Goal: Transaction & Acquisition: Book appointment/travel/reservation

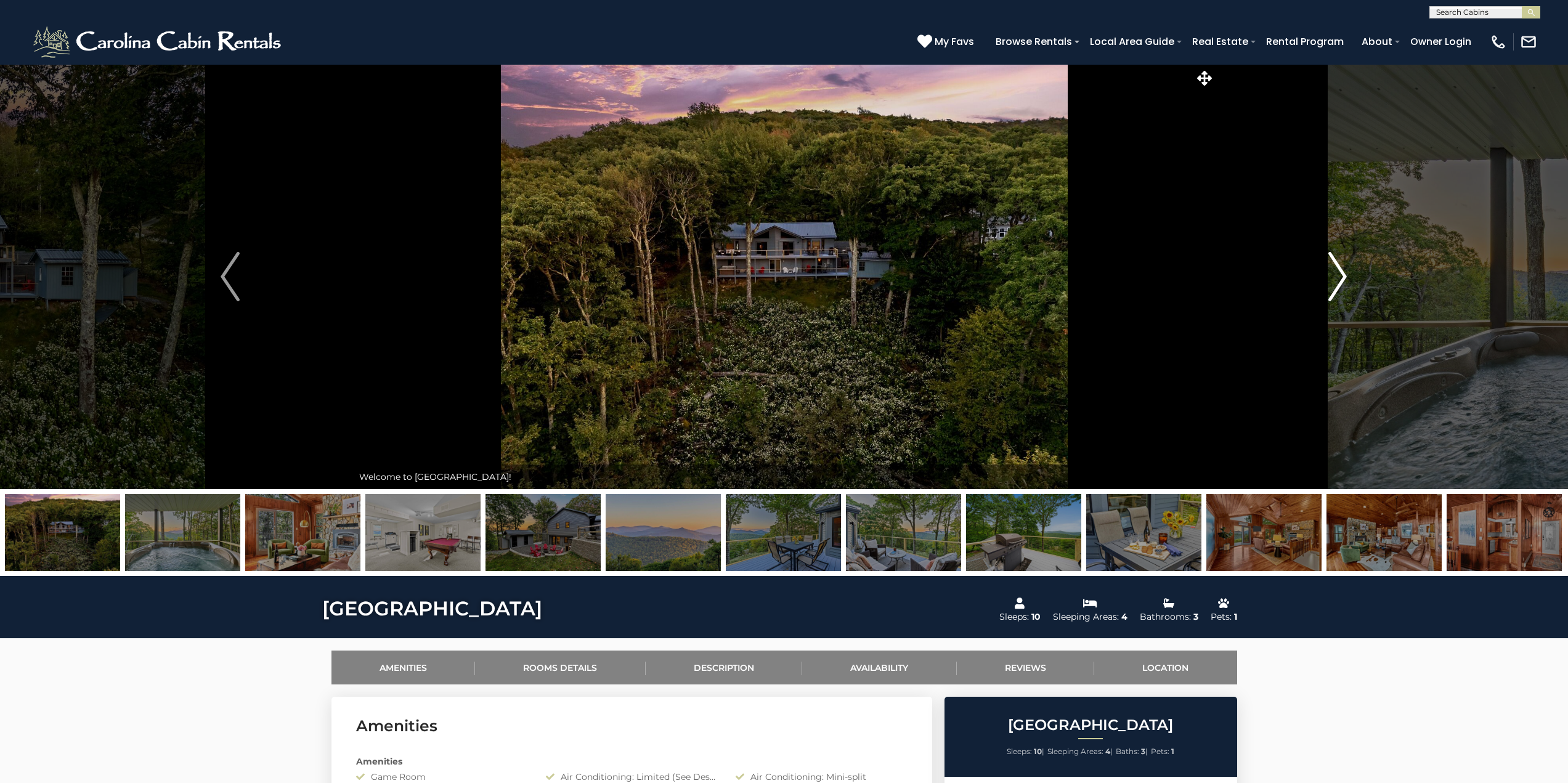
click at [1339, 277] on img "Next" at bounding box center [1337, 276] width 18 height 50
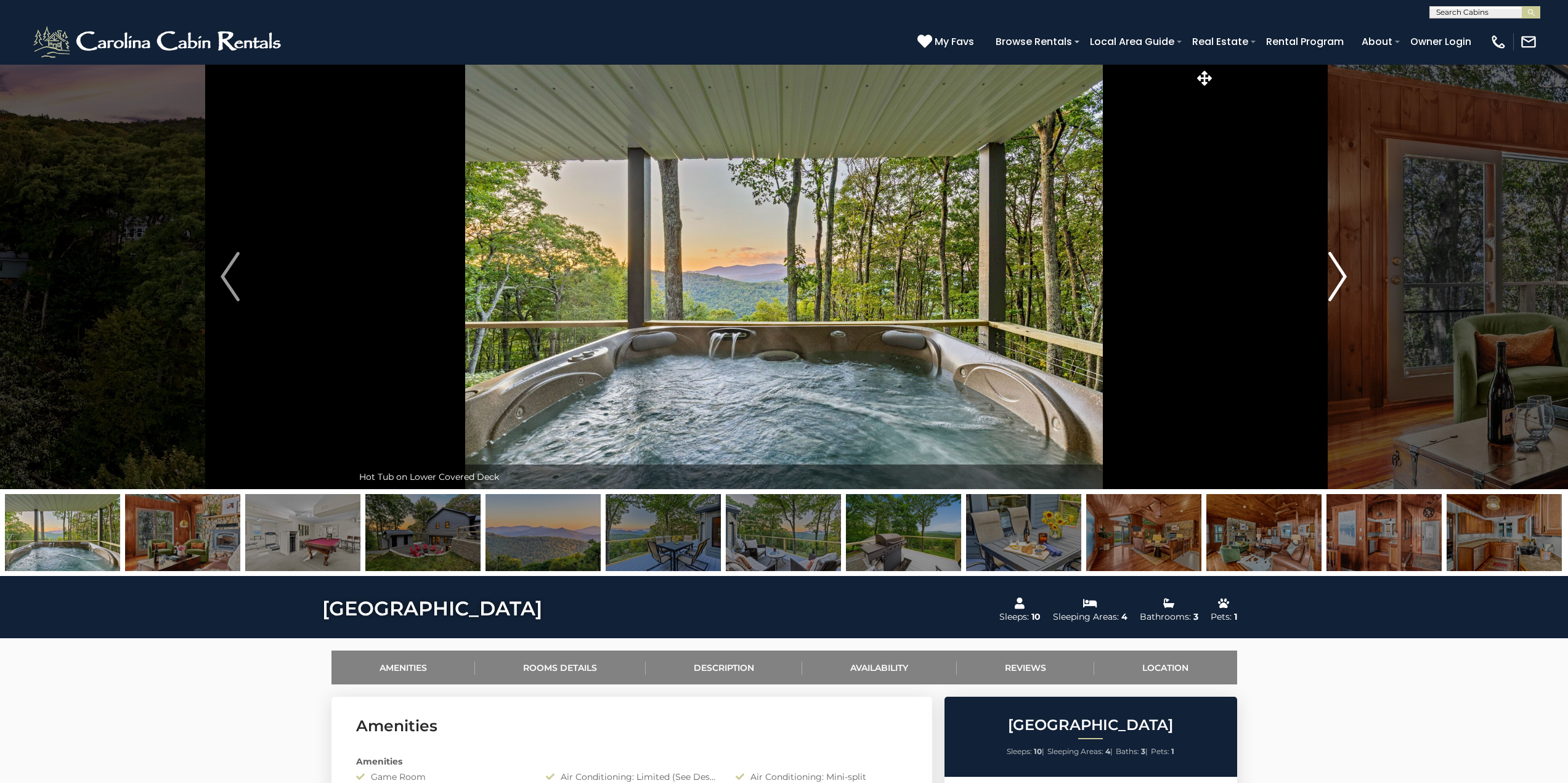
click at [1339, 277] on img "Next" at bounding box center [1337, 276] width 18 height 50
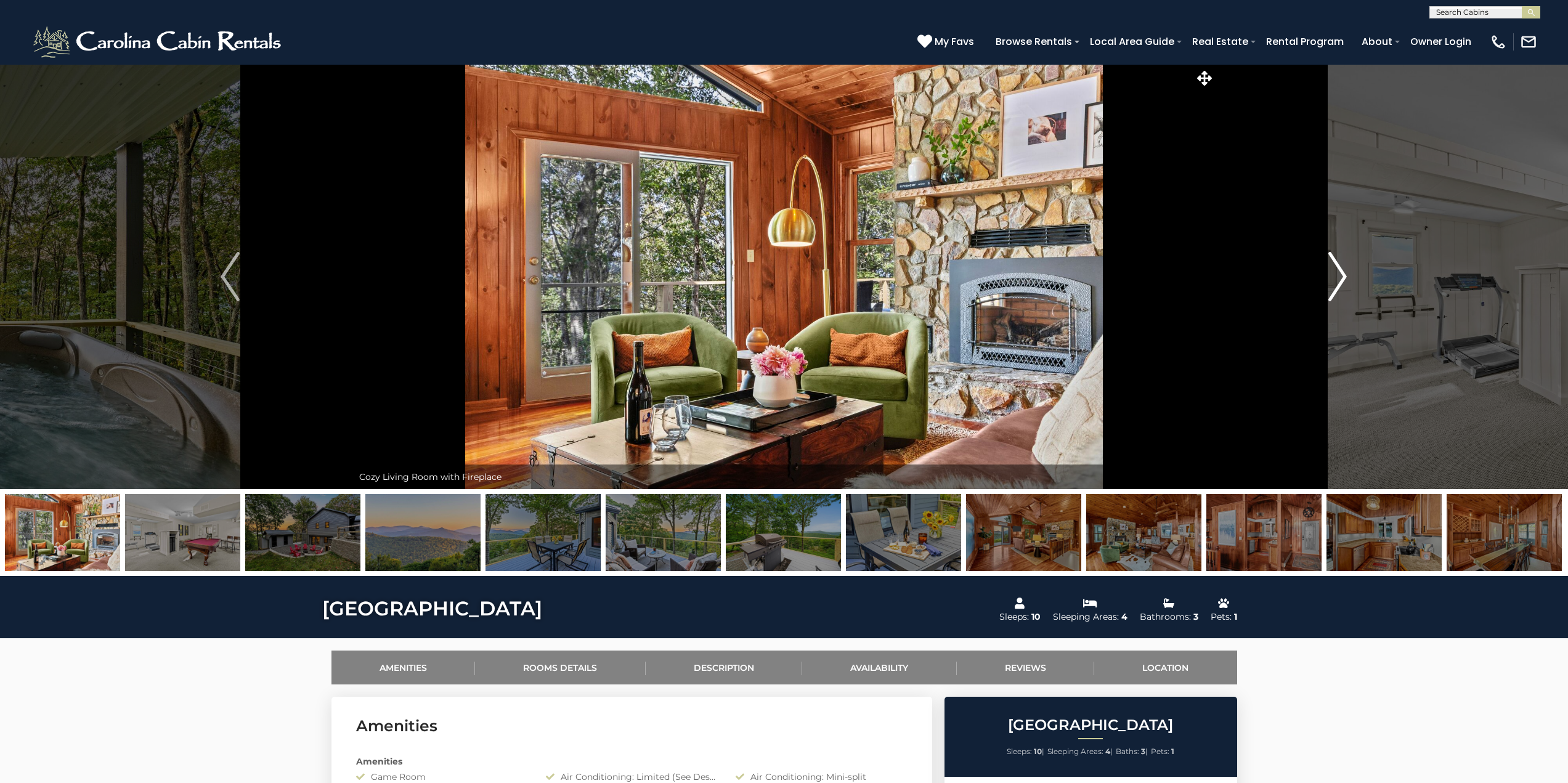
click at [1339, 277] on img "Next" at bounding box center [1337, 276] width 18 height 50
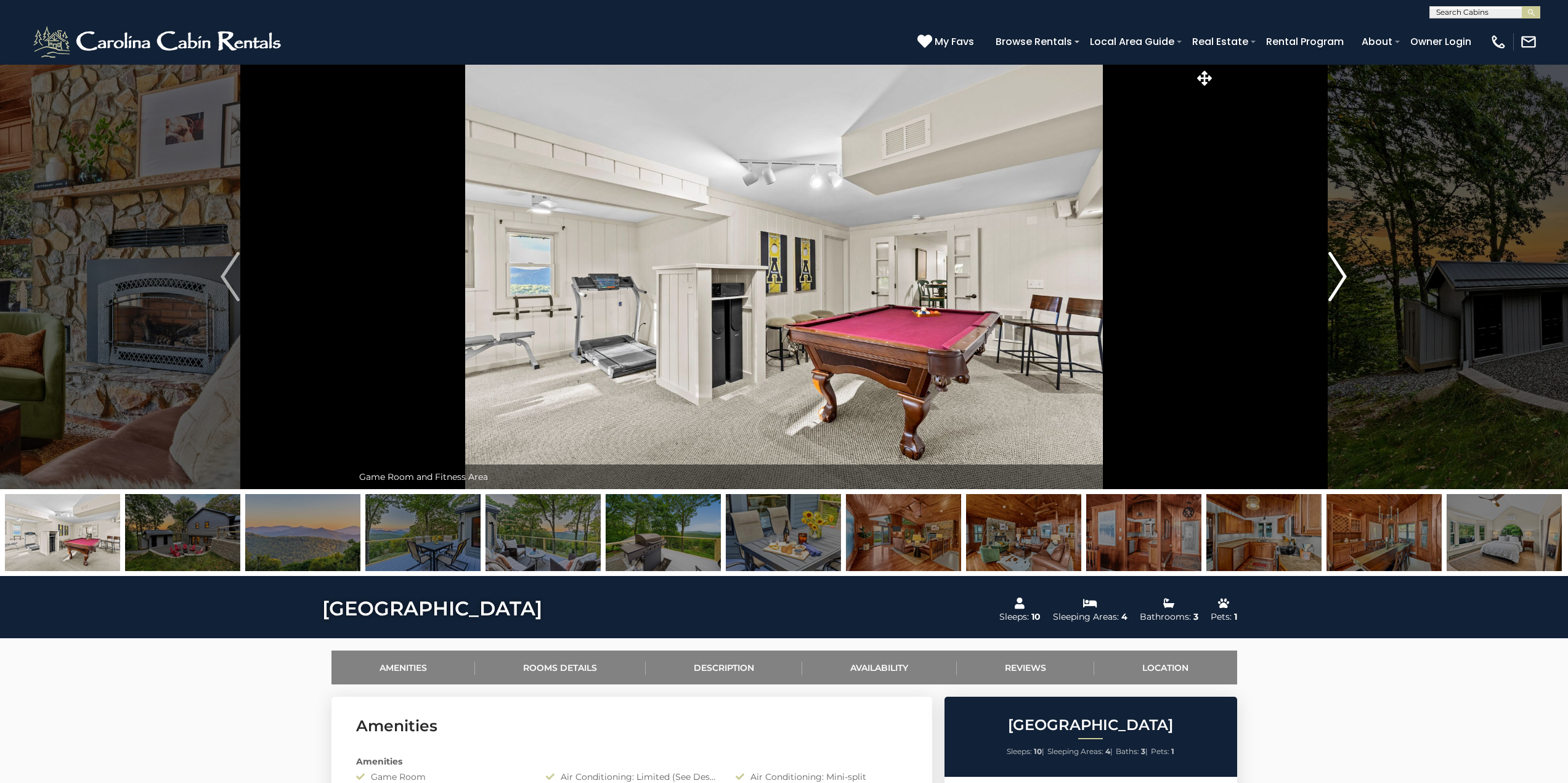
click at [1339, 277] on img "Next" at bounding box center [1337, 276] width 18 height 50
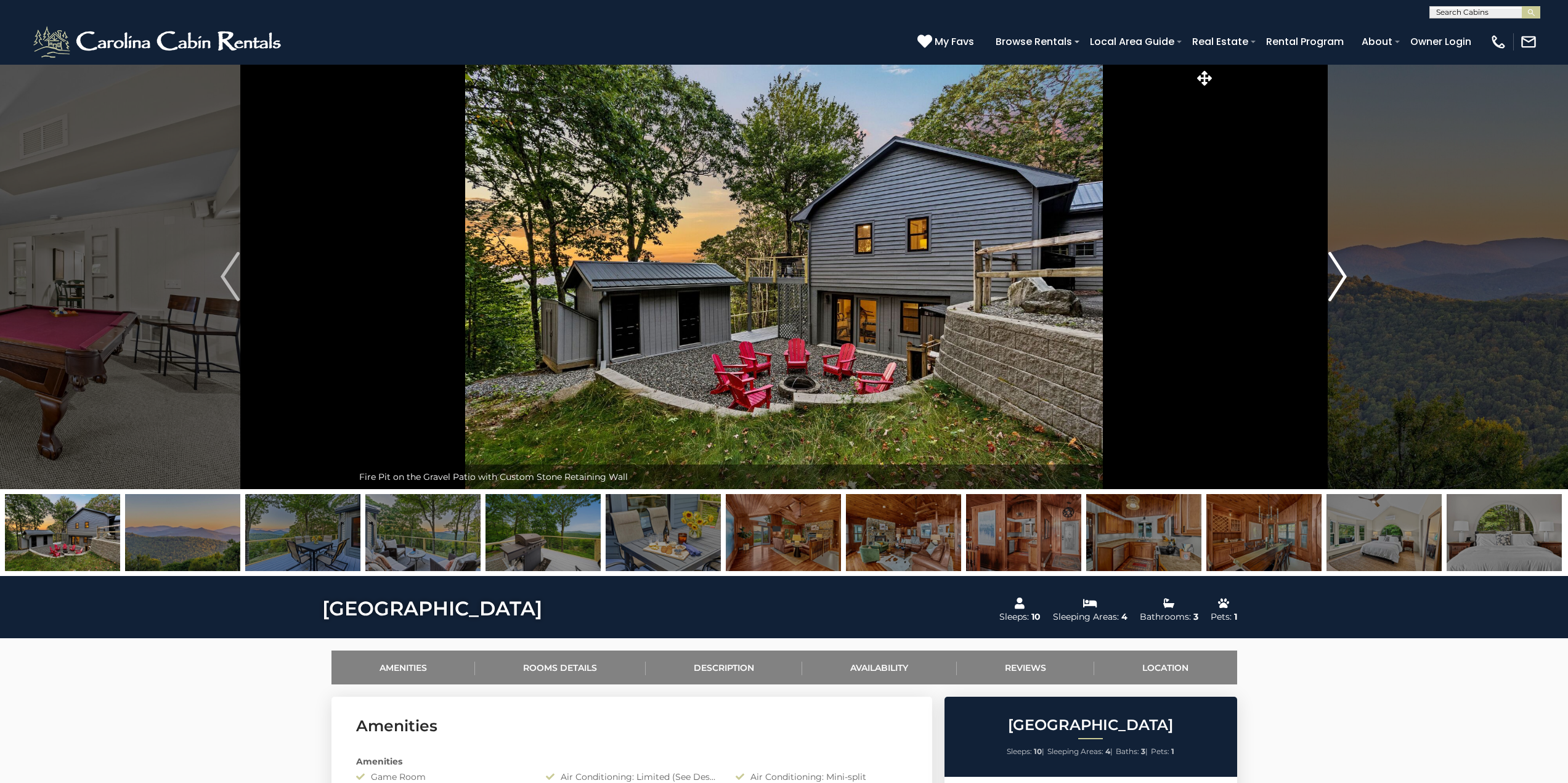
click at [1339, 277] on img "Next" at bounding box center [1337, 276] width 18 height 50
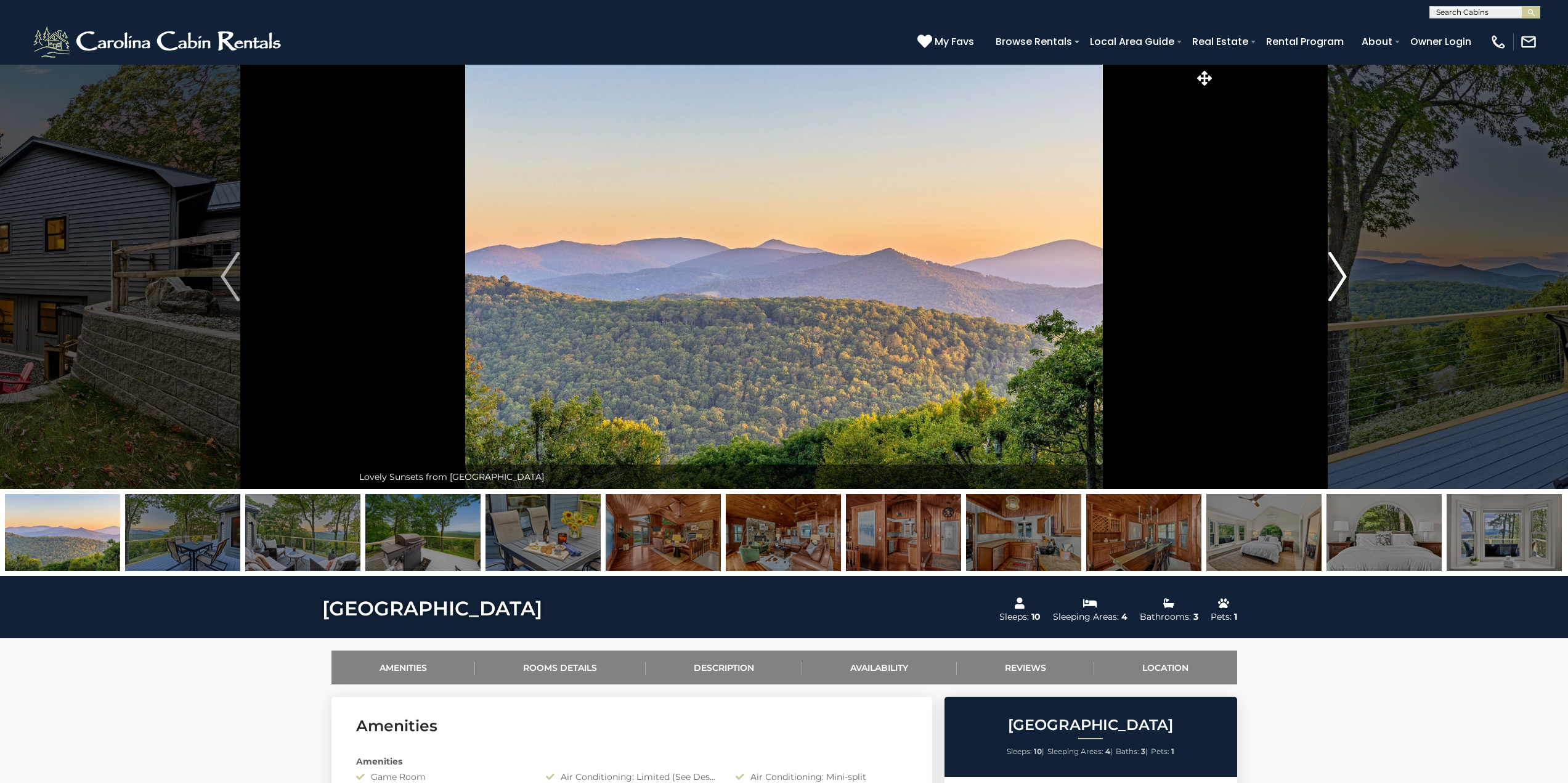
click at [1339, 277] on img "Next" at bounding box center [1337, 276] width 18 height 50
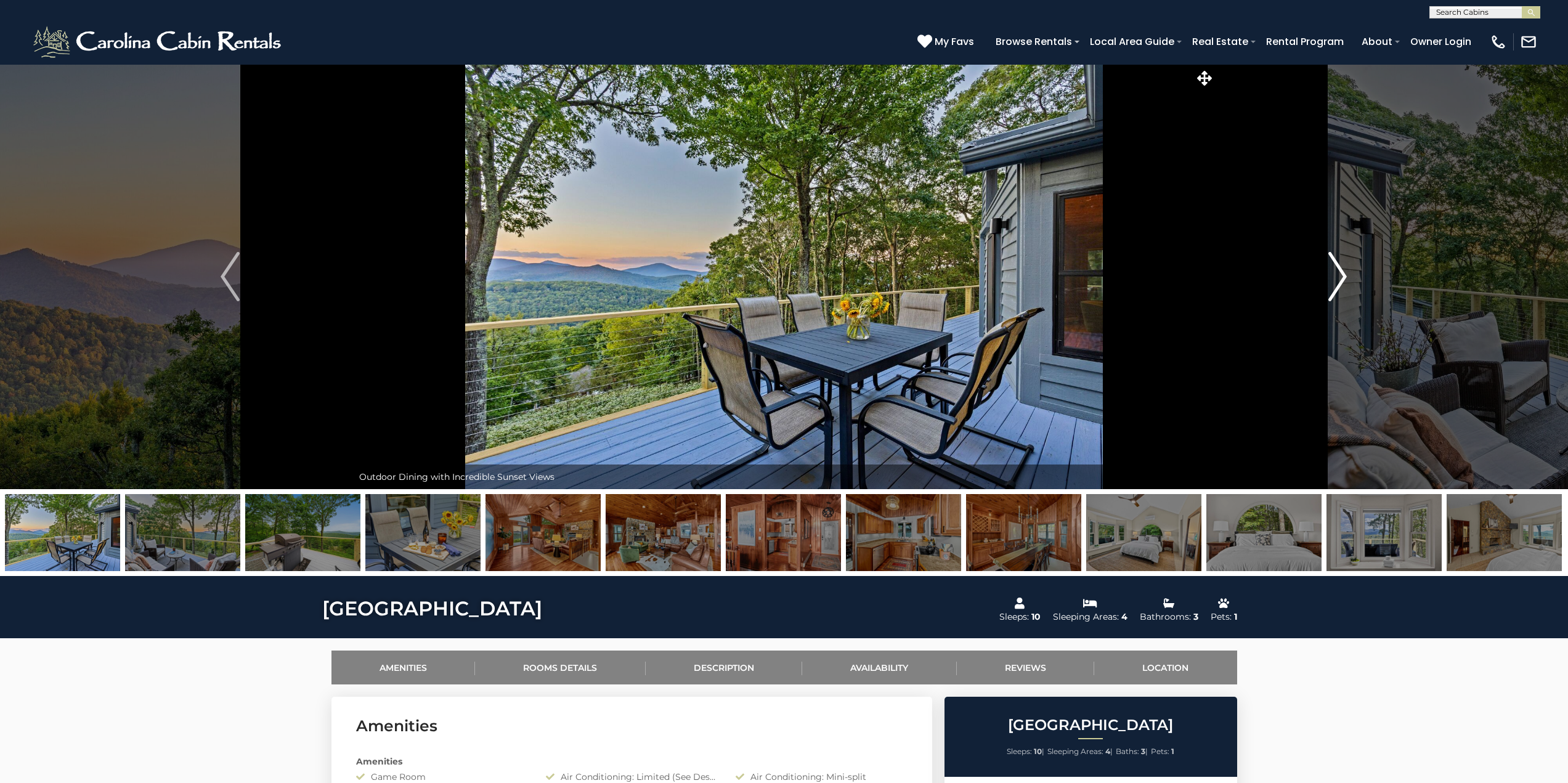
click at [1339, 277] on img "Next" at bounding box center [1337, 276] width 18 height 50
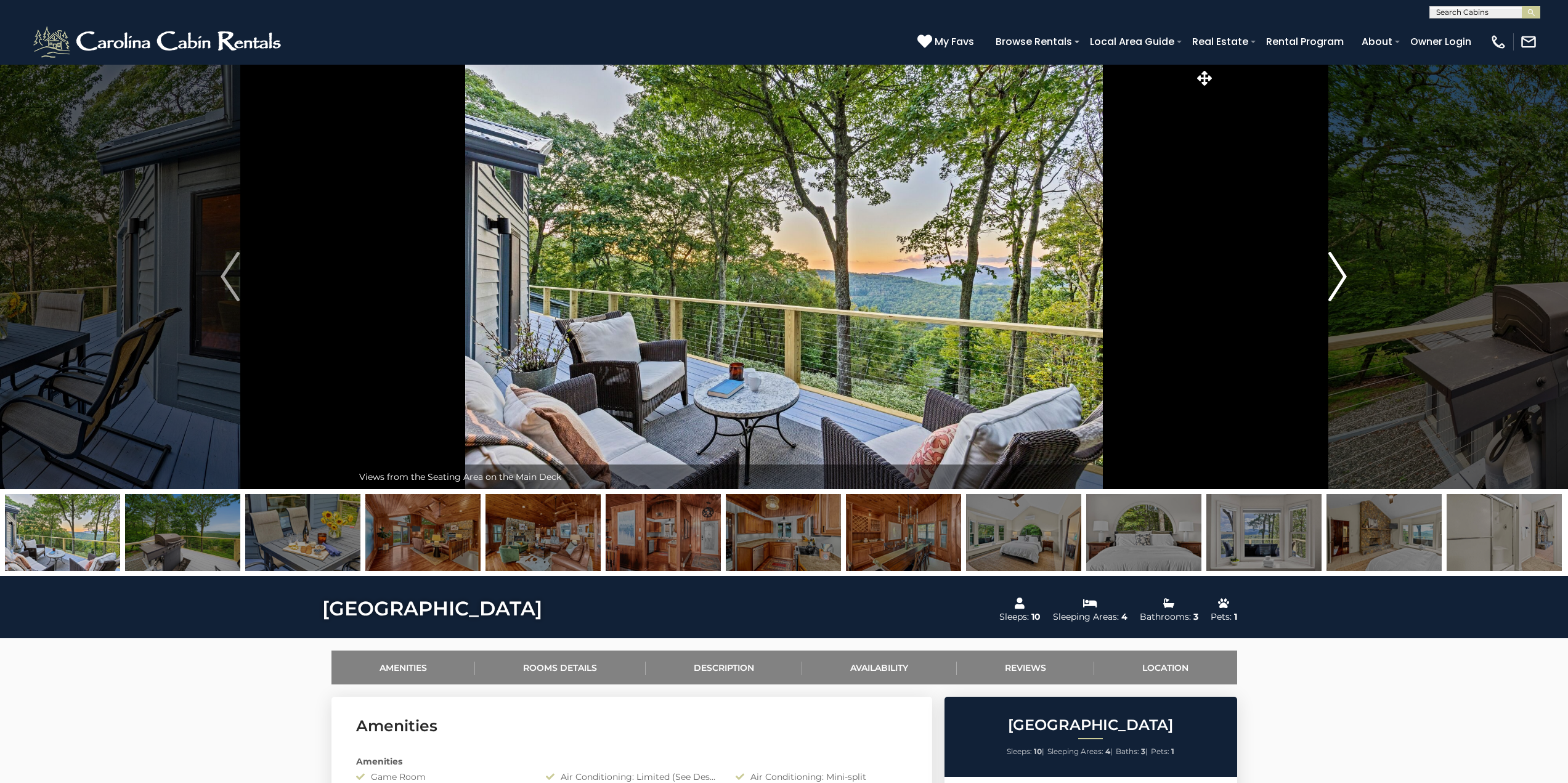
click at [1339, 277] on img "Next" at bounding box center [1337, 276] width 18 height 50
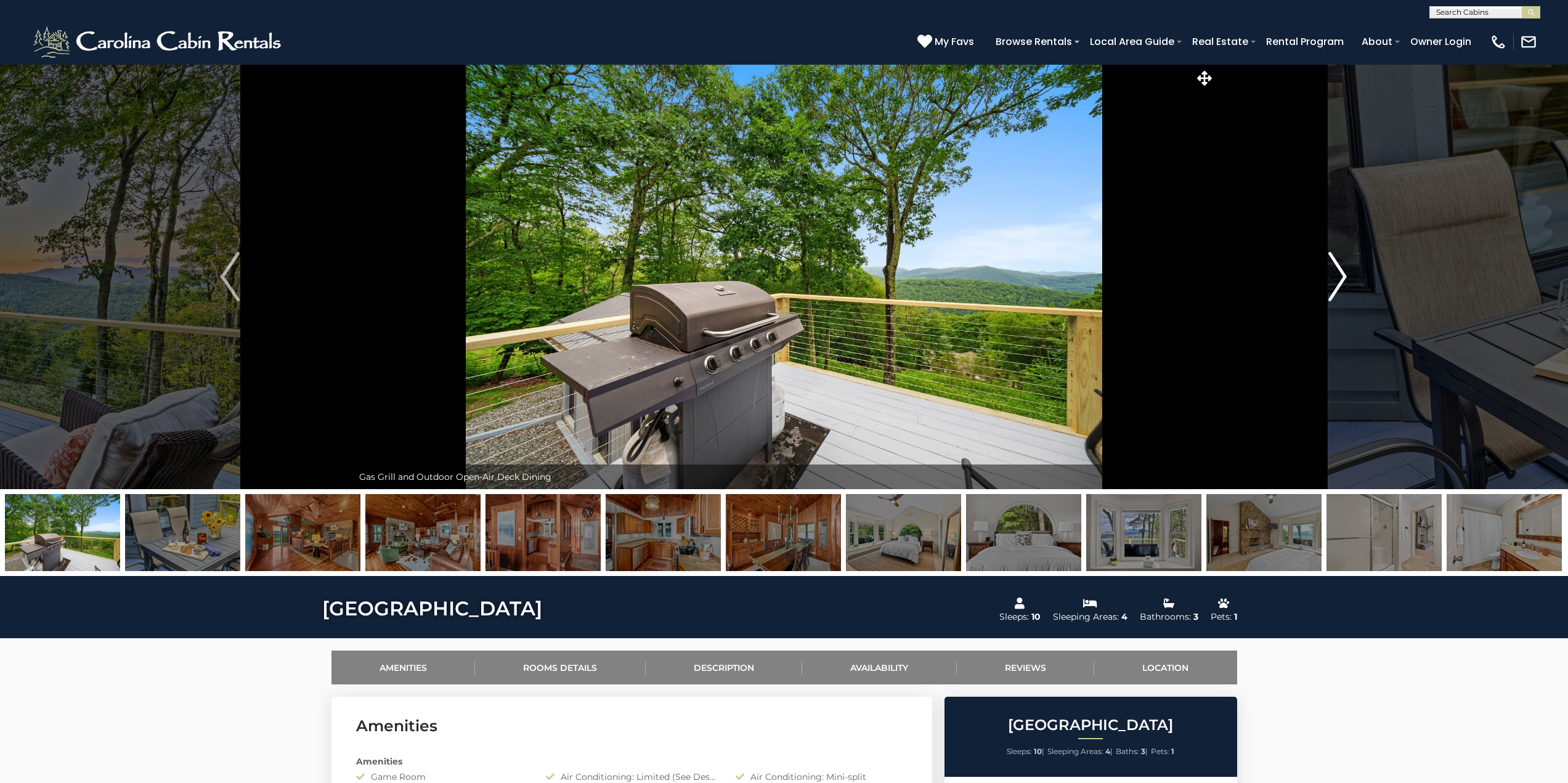
click at [1339, 277] on img "Next" at bounding box center [1337, 276] width 18 height 50
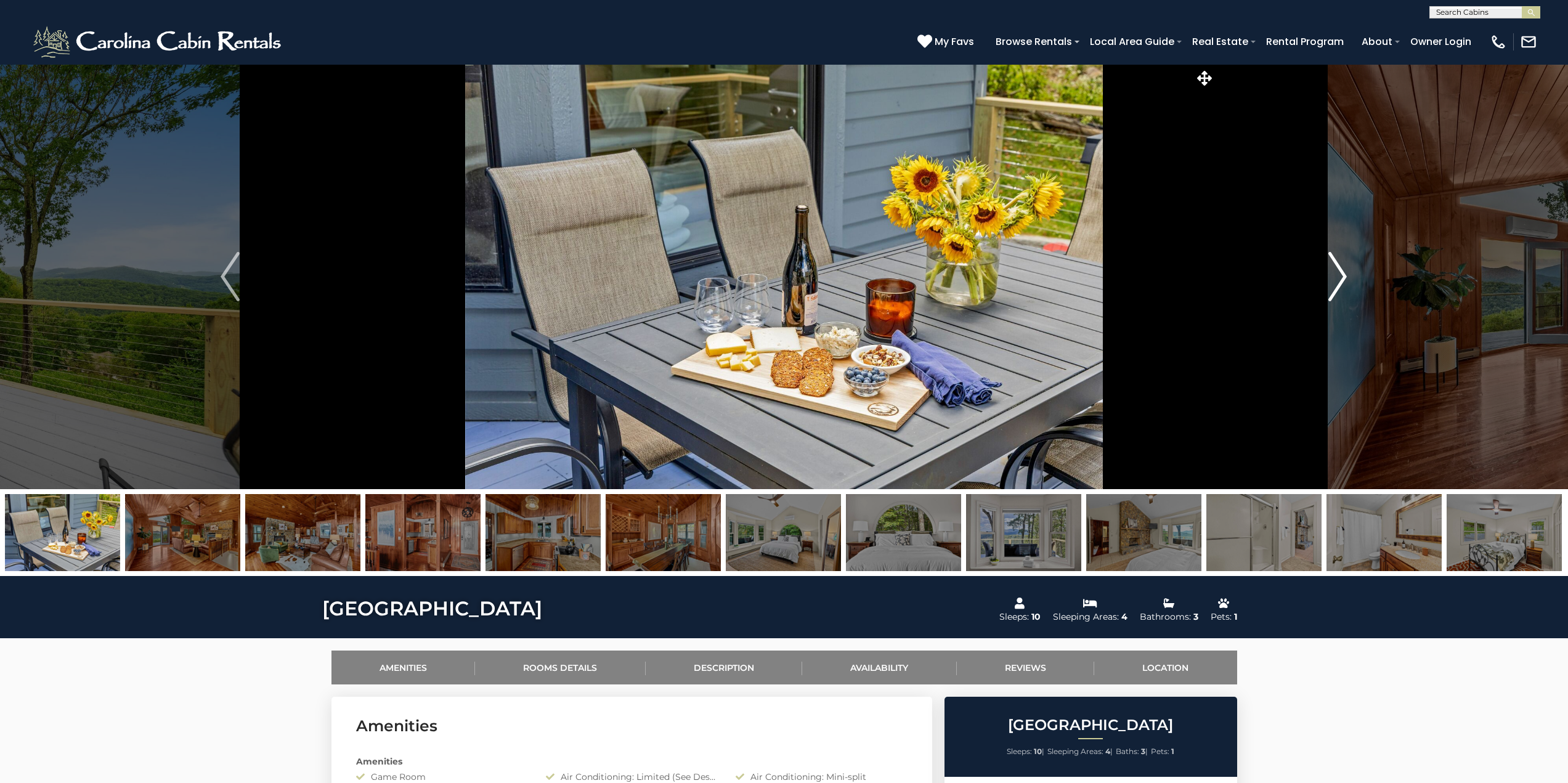
click at [1339, 277] on img "Next" at bounding box center [1337, 276] width 18 height 50
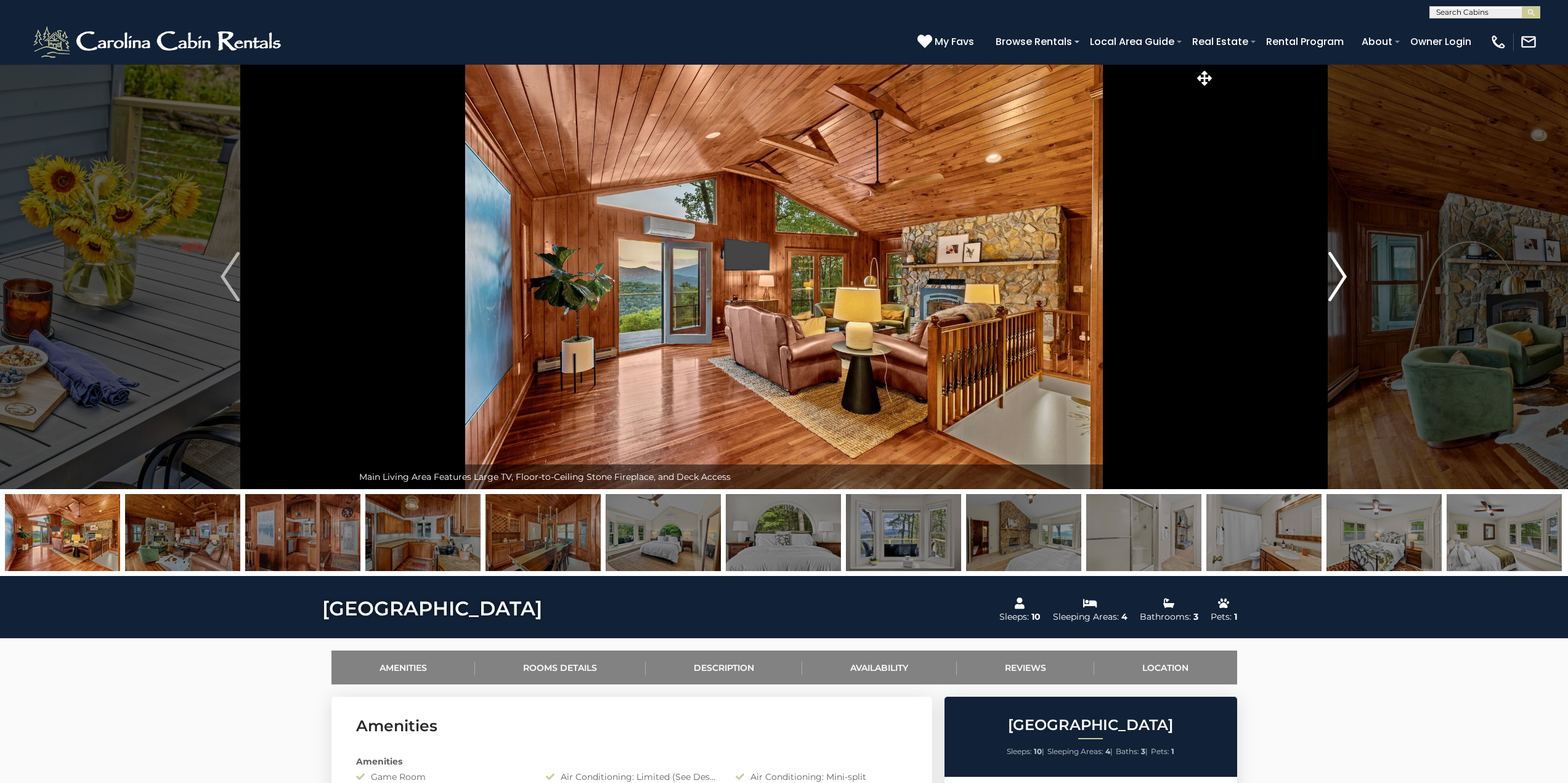
click at [1339, 277] on img "Next" at bounding box center [1337, 276] width 18 height 50
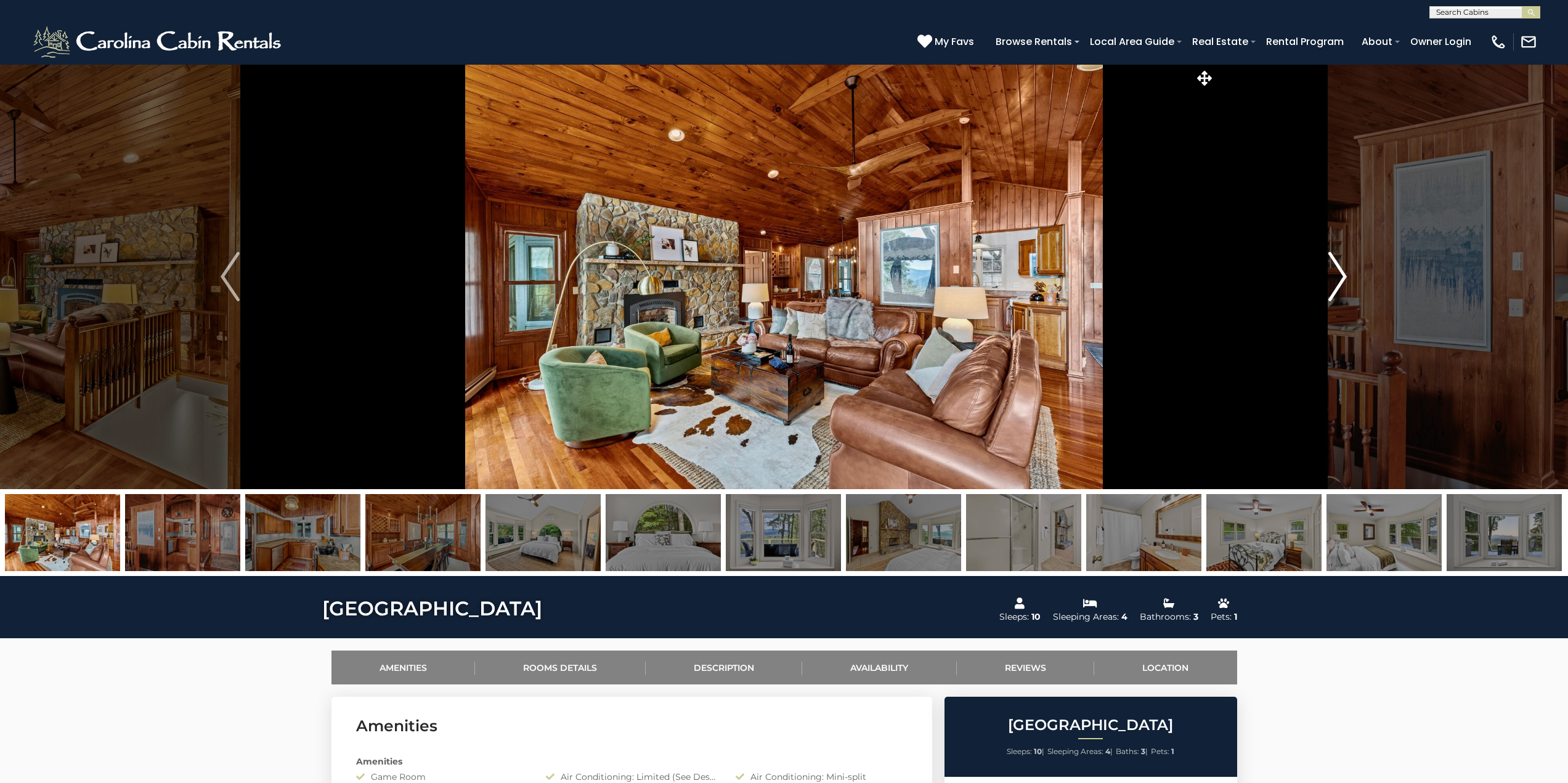
click at [1339, 277] on img "Next" at bounding box center [1337, 276] width 18 height 50
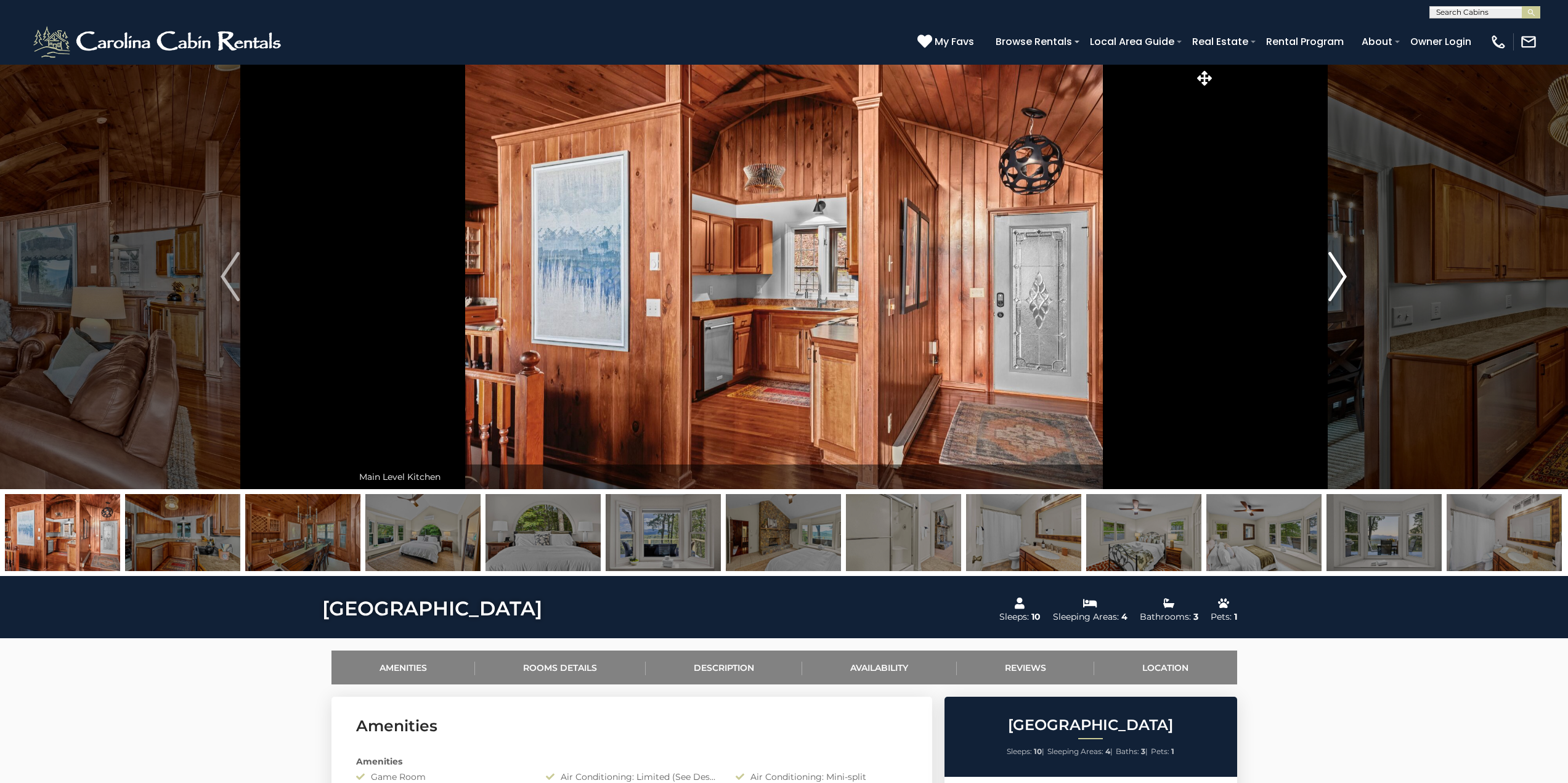
click at [1339, 277] on img "Next" at bounding box center [1337, 276] width 18 height 50
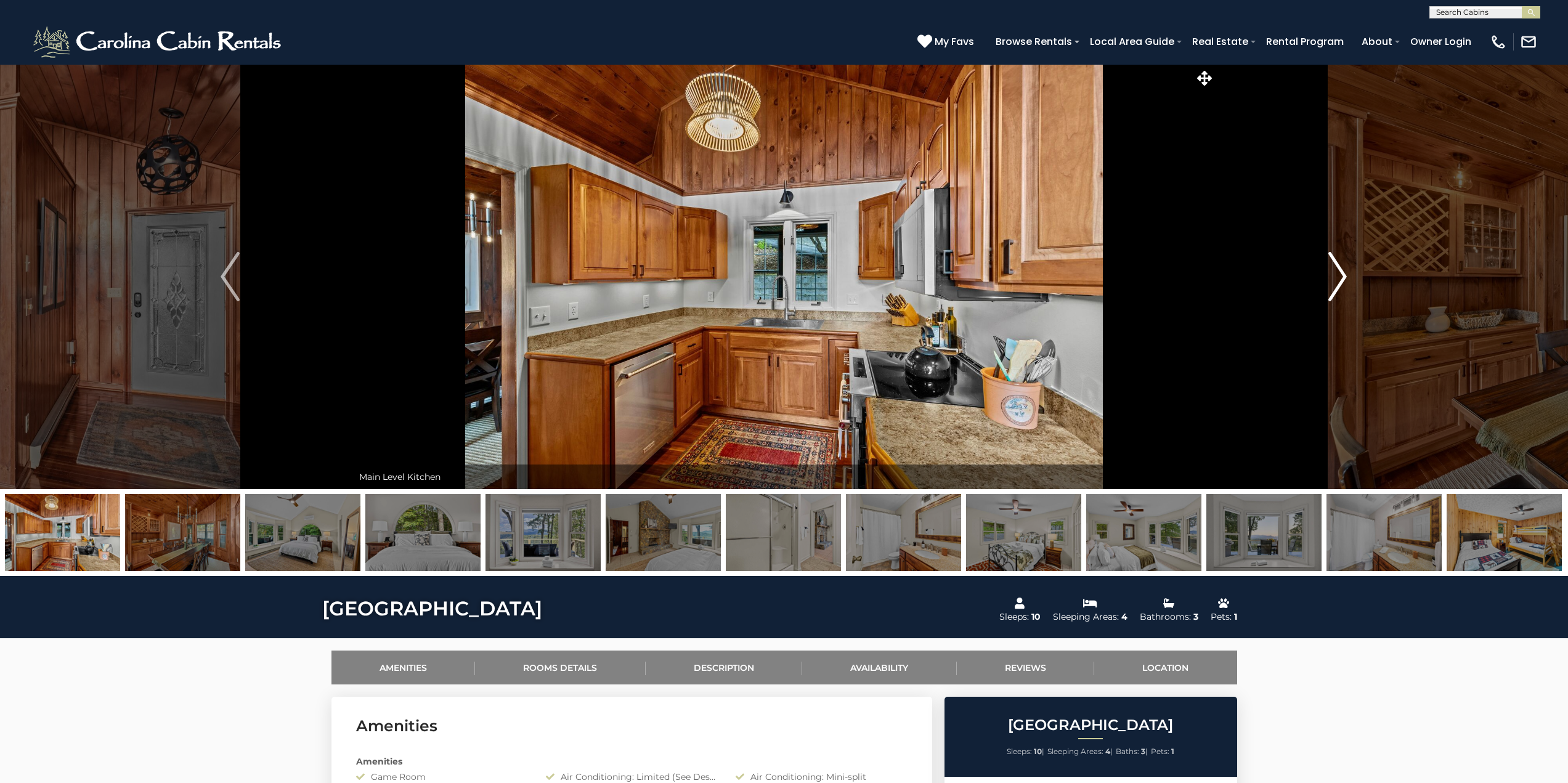
click at [1339, 277] on img "Next" at bounding box center [1337, 276] width 18 height 50
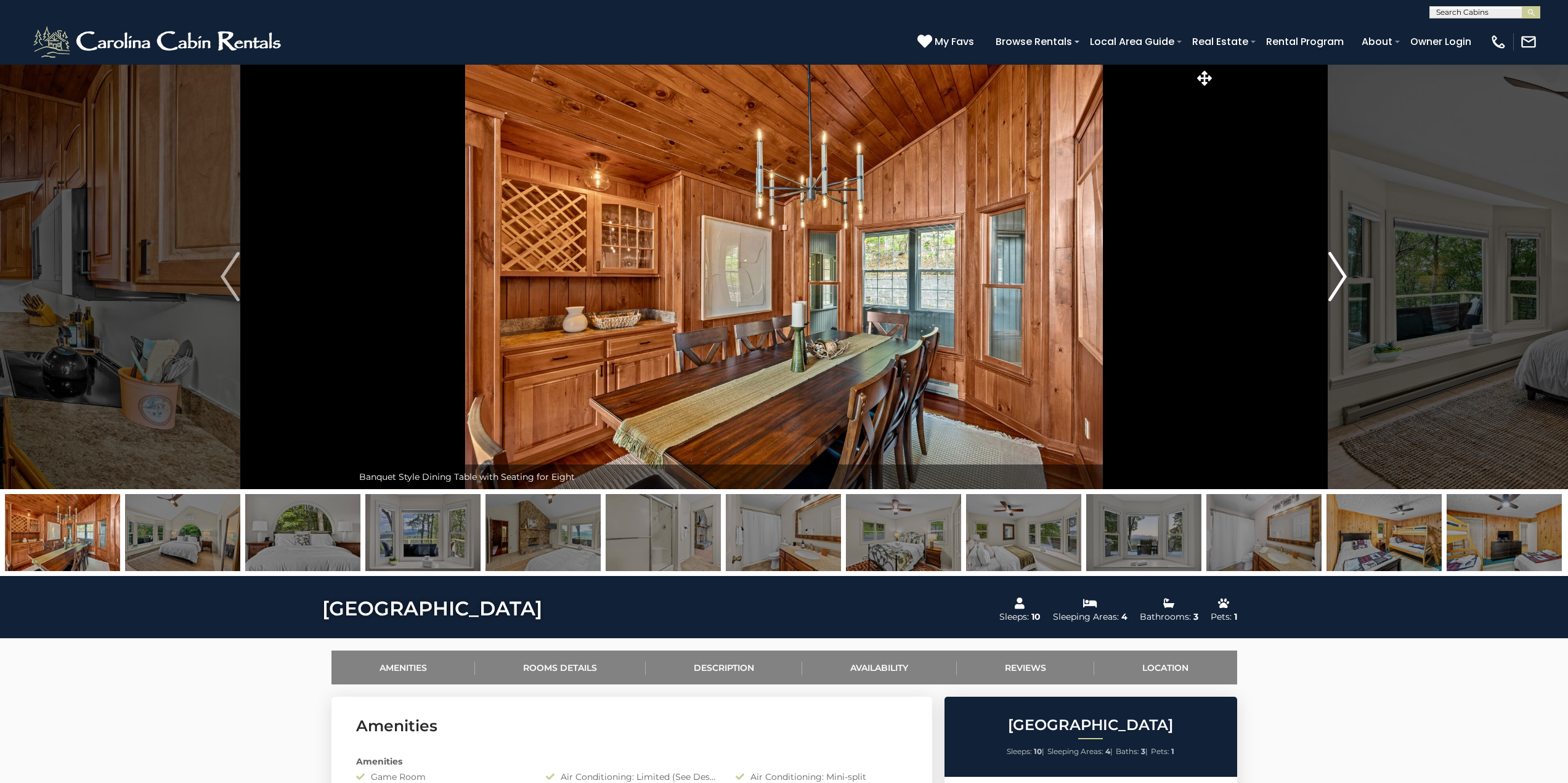
click at [1339, 277] on img "Next" at bounding box center [1337, 276] width 18 height 50
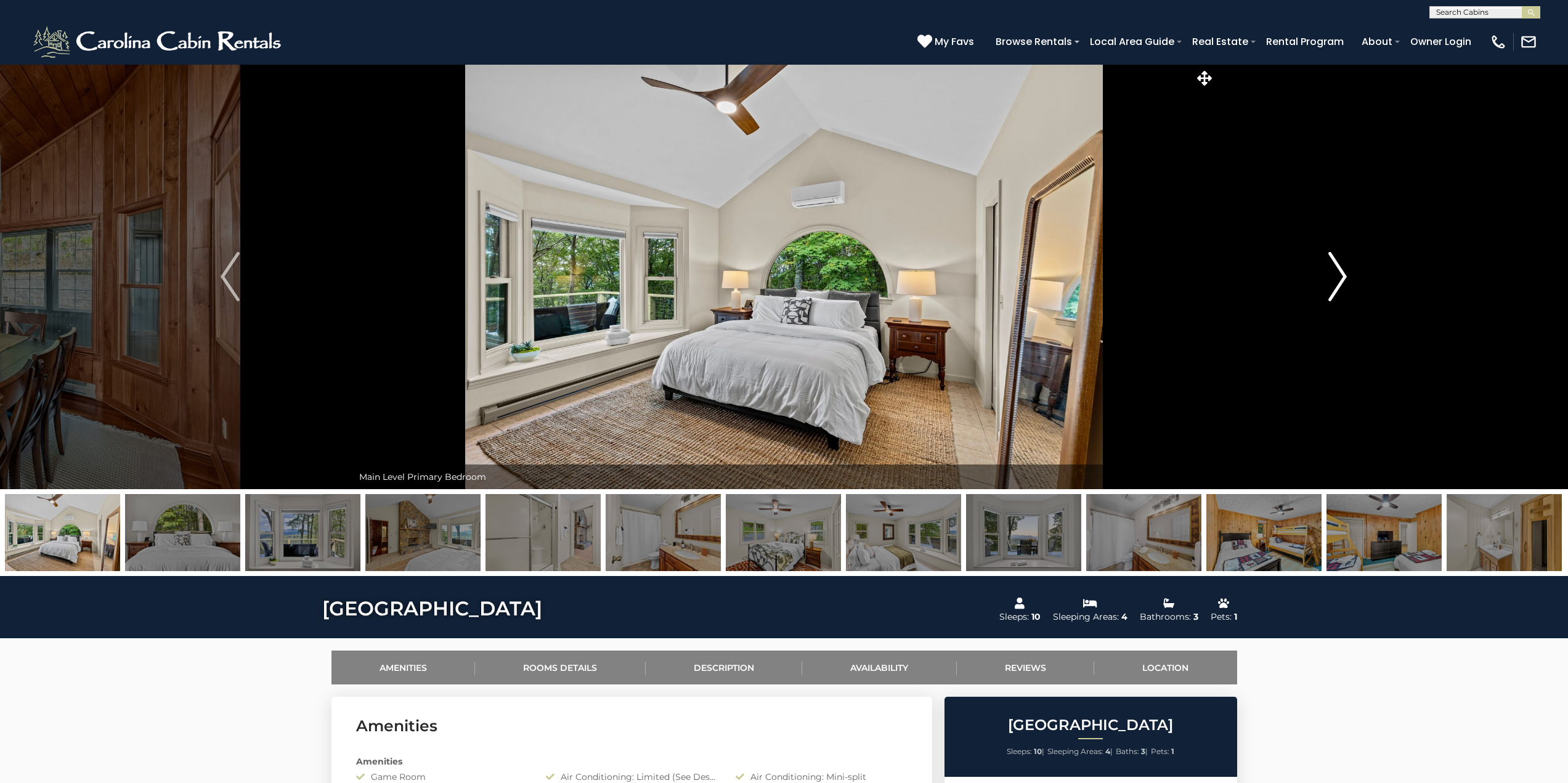
click at [1339, 277] on img "Next" at bounding box center [1337, 276] width 18 height 50
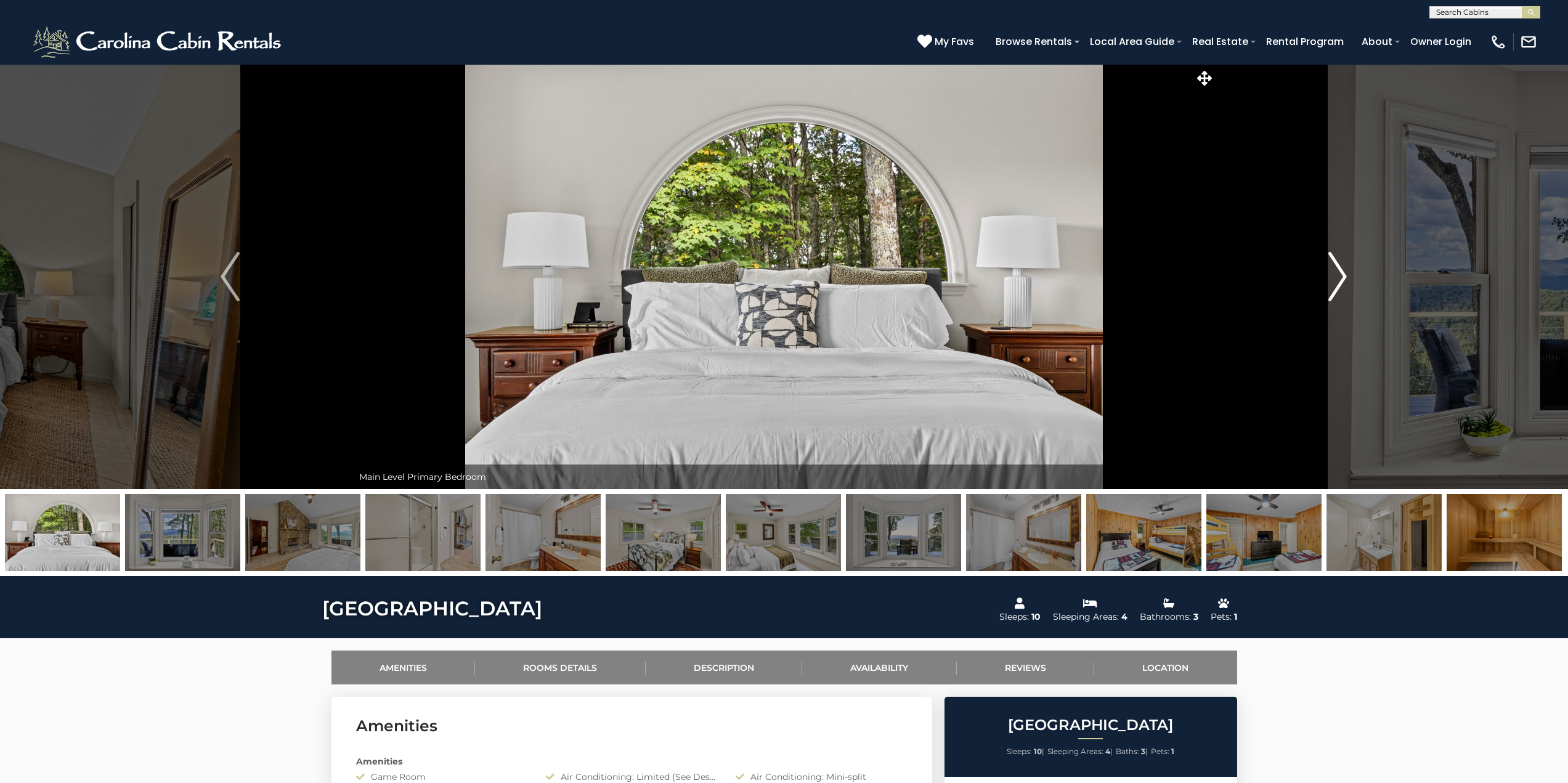
click at [1339, 277] on img "Next" at bounding box center [1337, 276] width 18 height 50
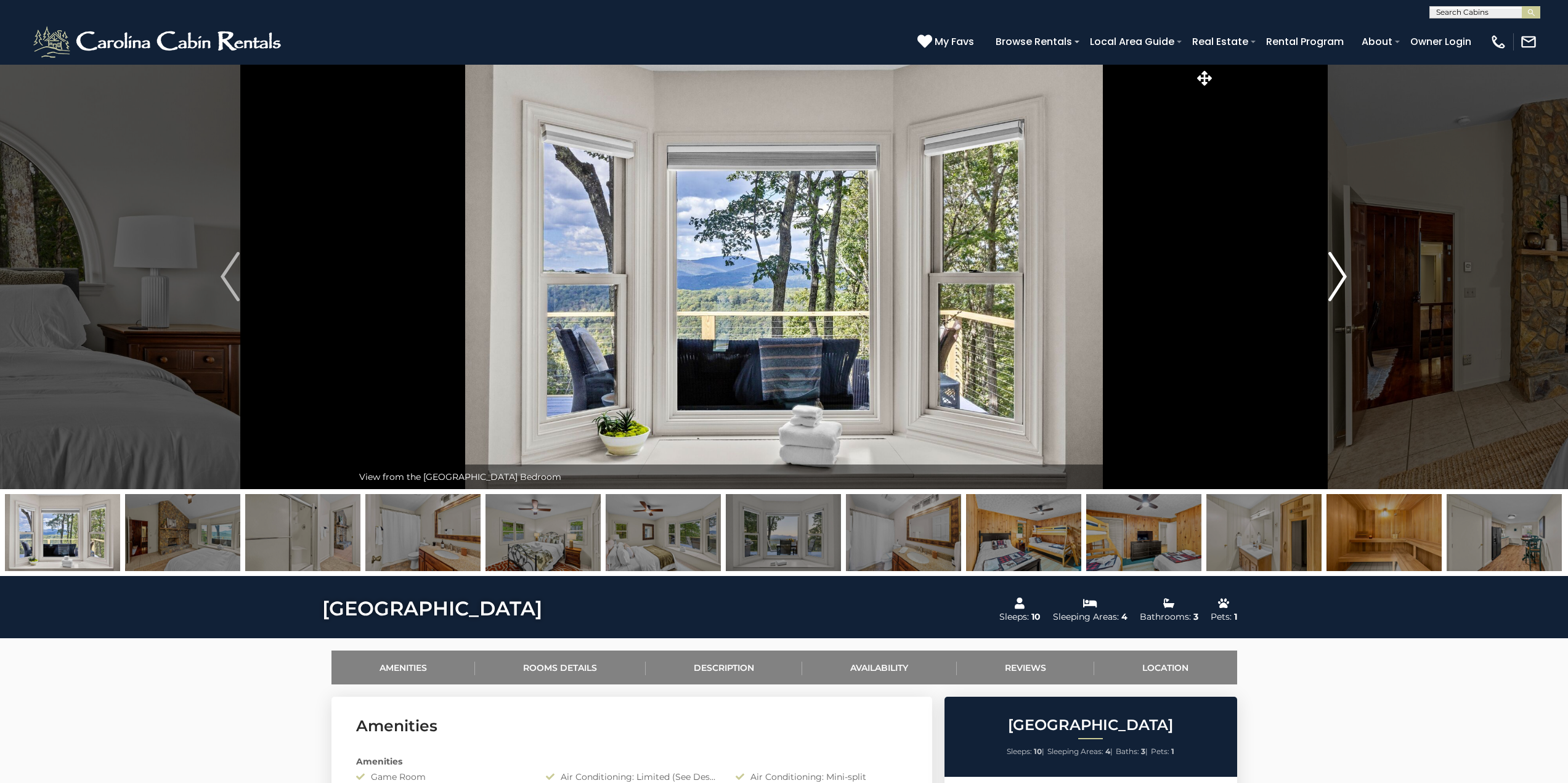
click at [1339, 277] on img "Next" at bounding box center [1337, 276] width 18 height 50
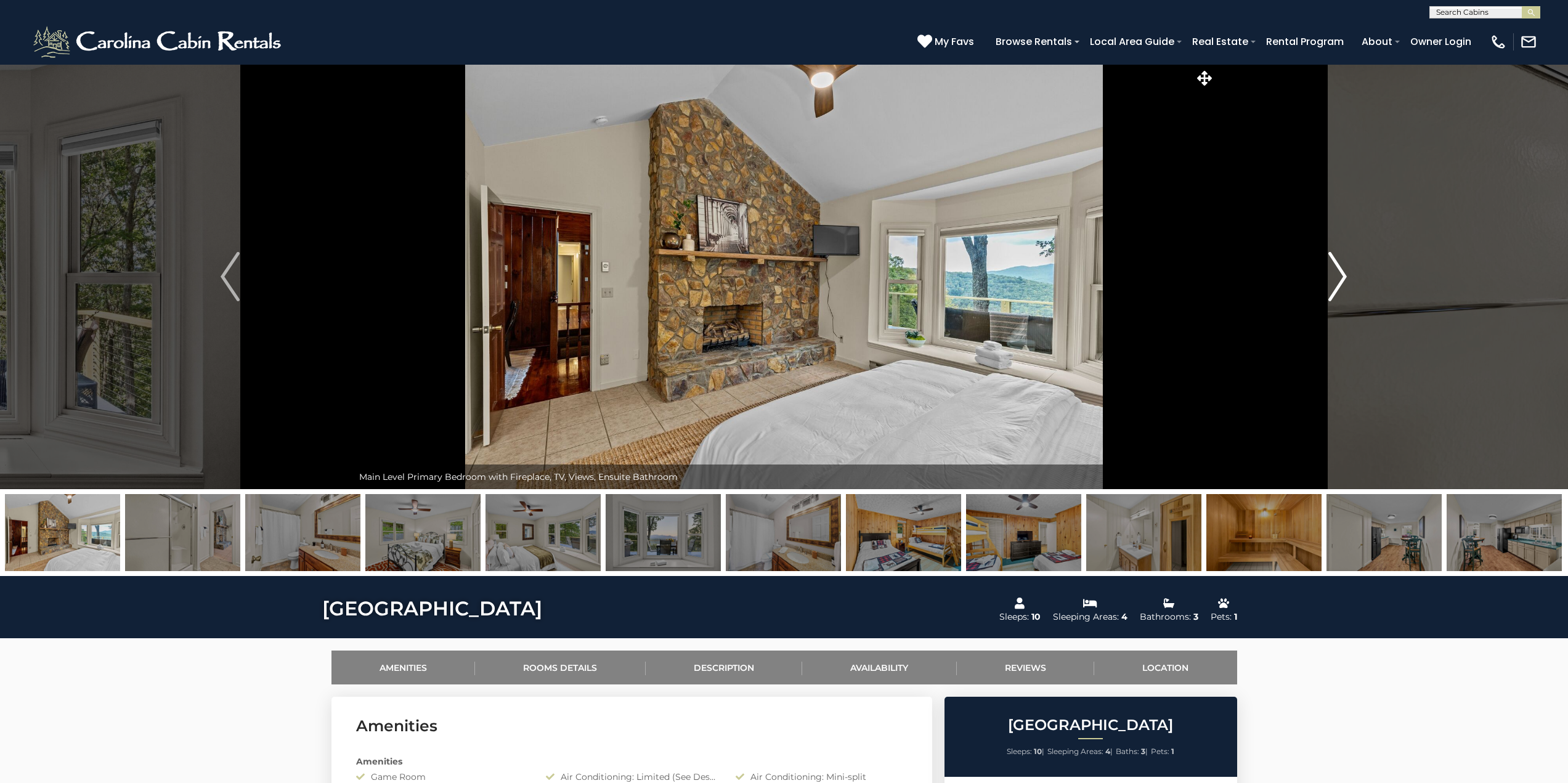
click at [1339, 277] on img "Next" at bounding box center [1337, 276] width 18 height 50
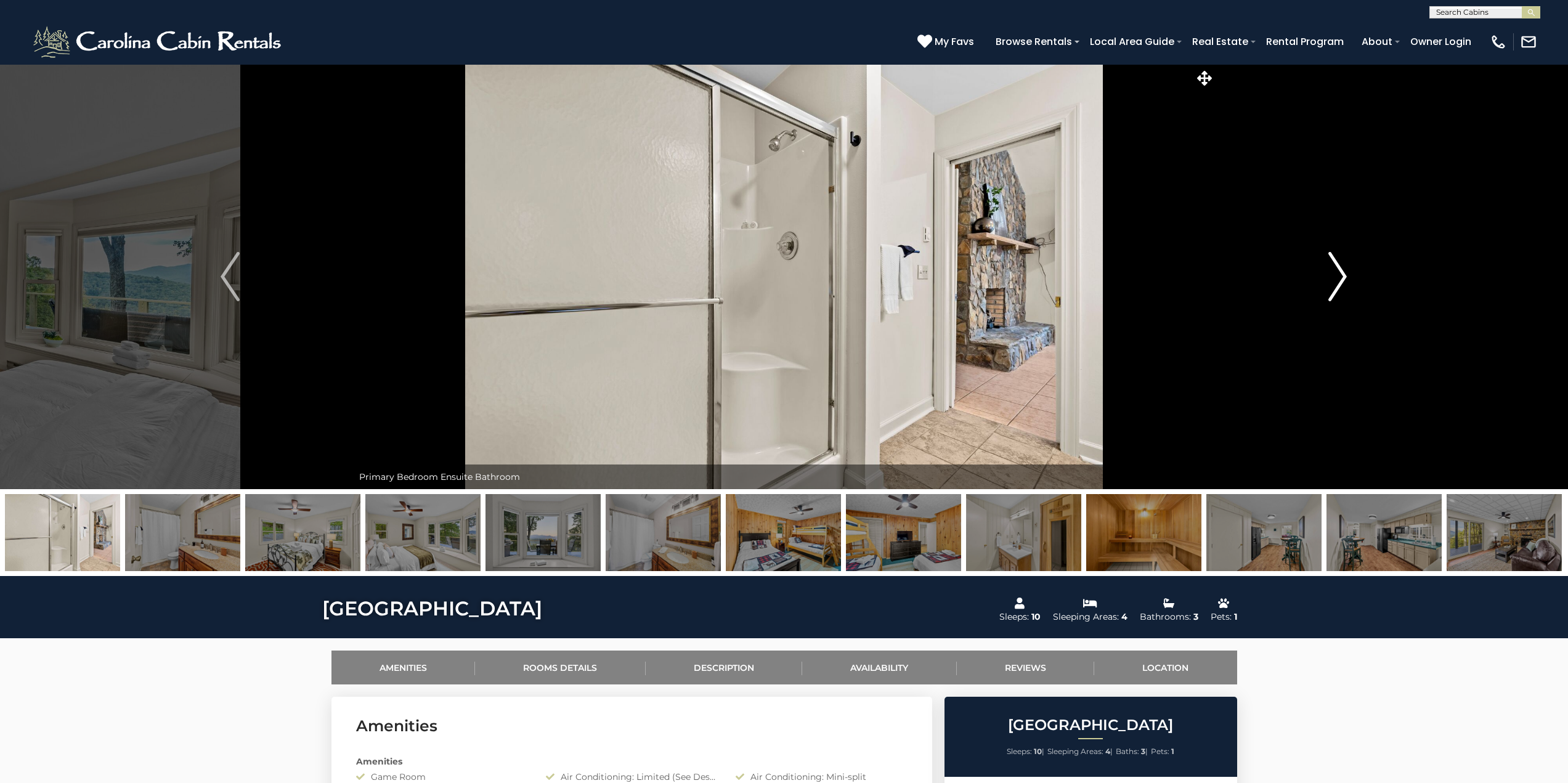
click at [1339, 277] on img "Next" at bounding box center [1337, 276] width 18 height 50
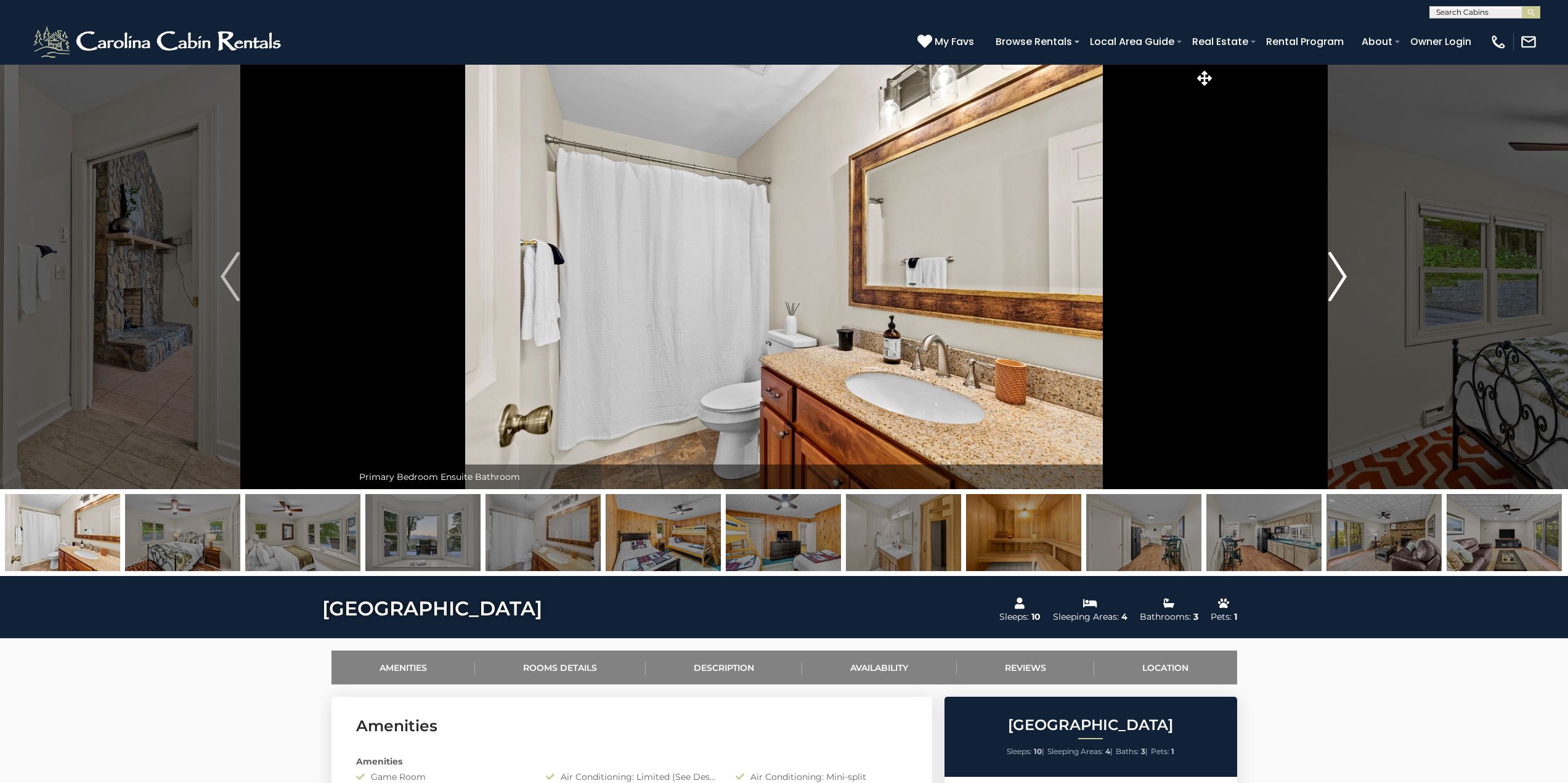
click at [1339, 277] on img "Next" at bounding box center [1337, 276] width 18 height 50
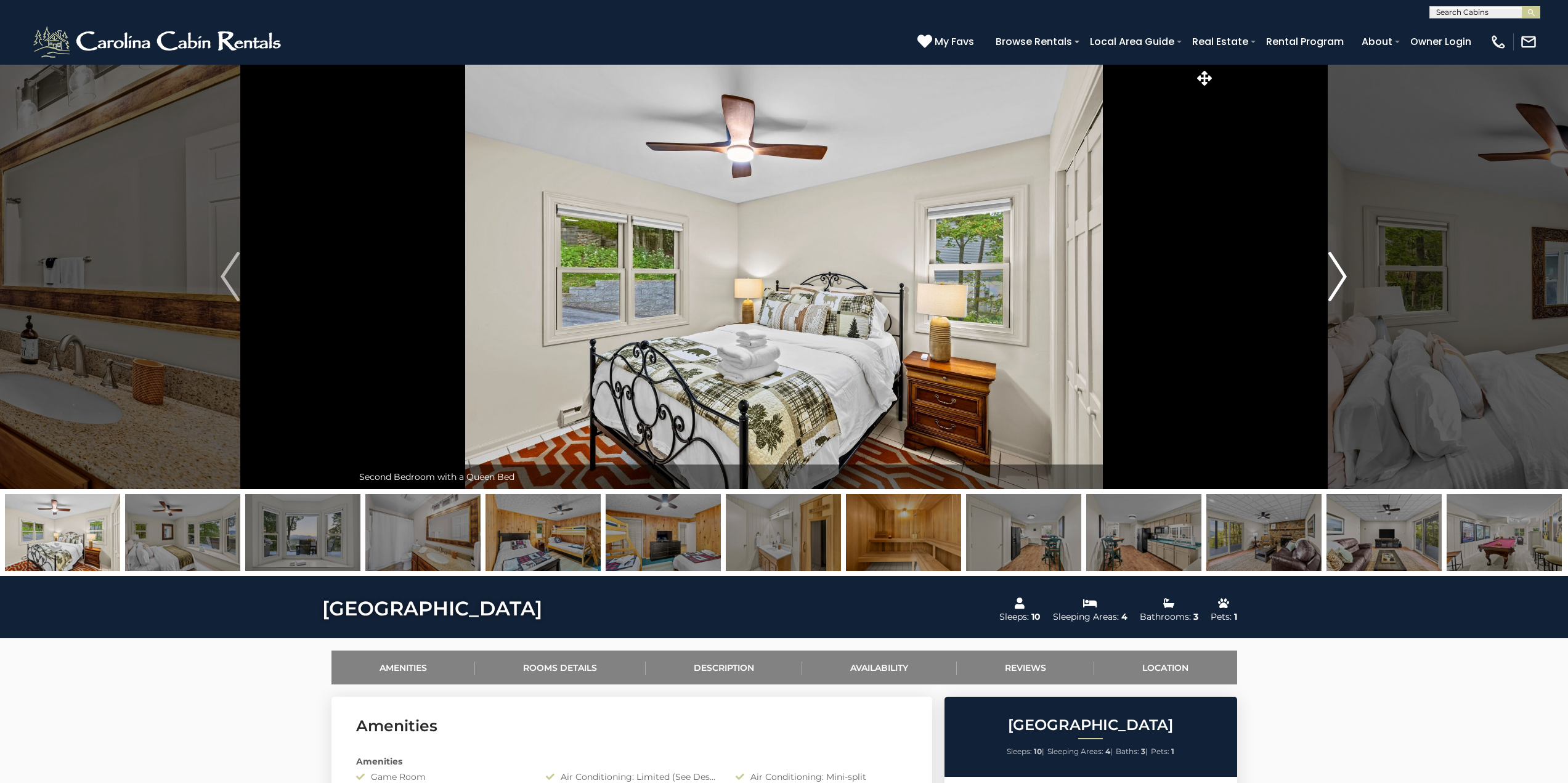
click at [1339, 277] on img "Next" at bounding box center [1337, 276] width 18 height 50
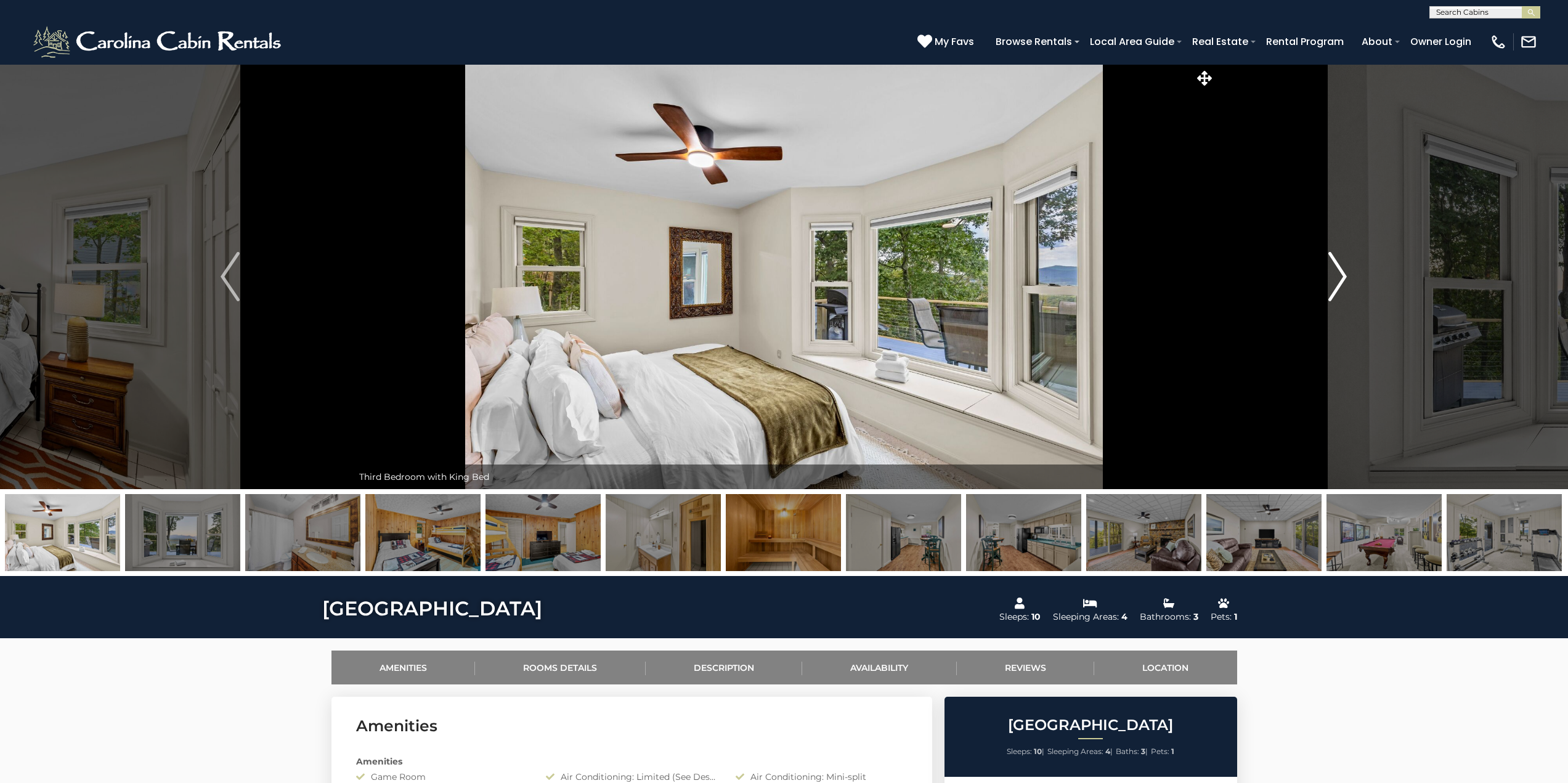
click at [1339, 277] on img "Next" at bounding box center [1337, 276] width 18 height 50
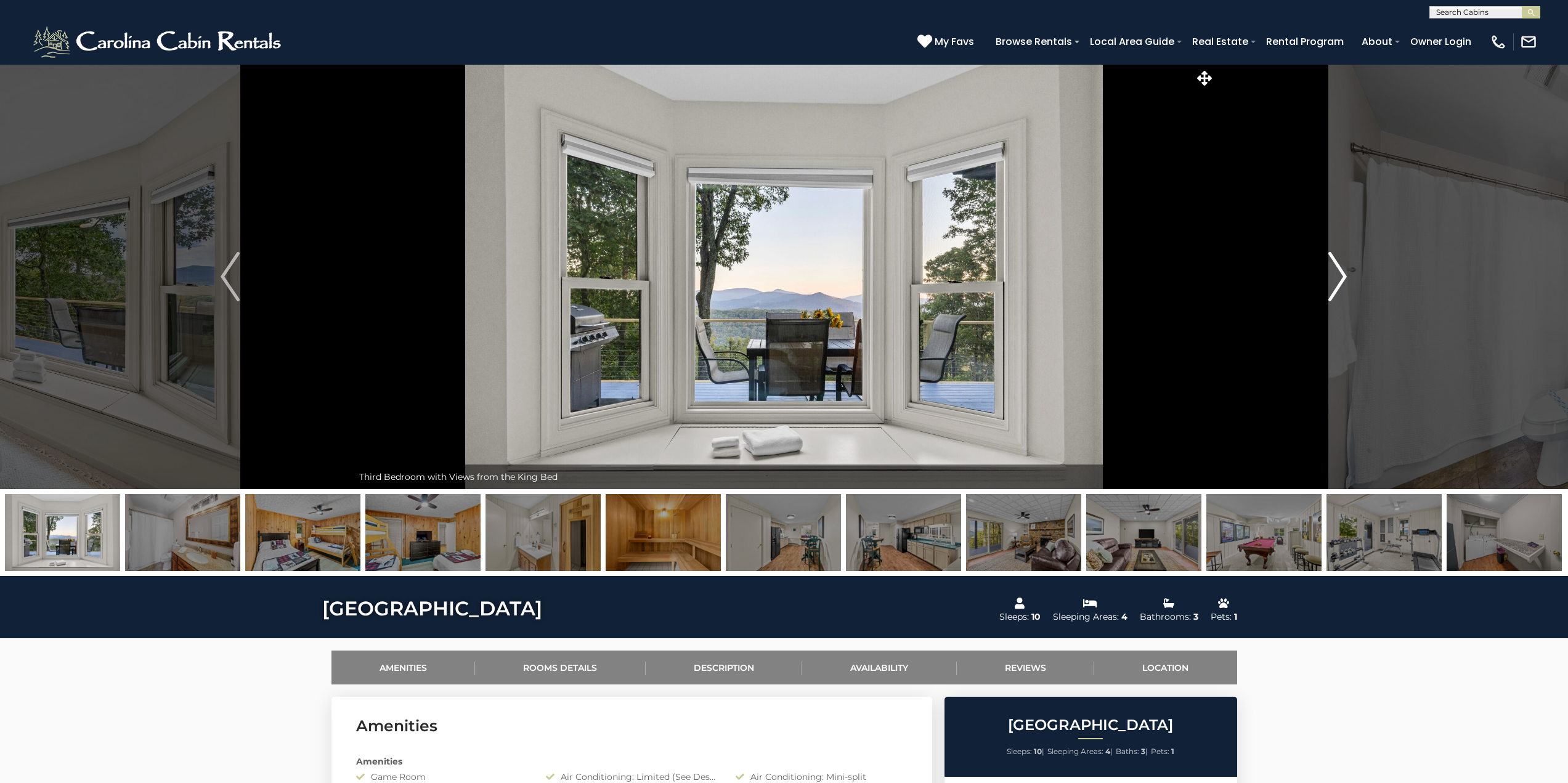
click at [1339, 277] on img "Next" at bounding box center [1337, 276] width 18 height 50
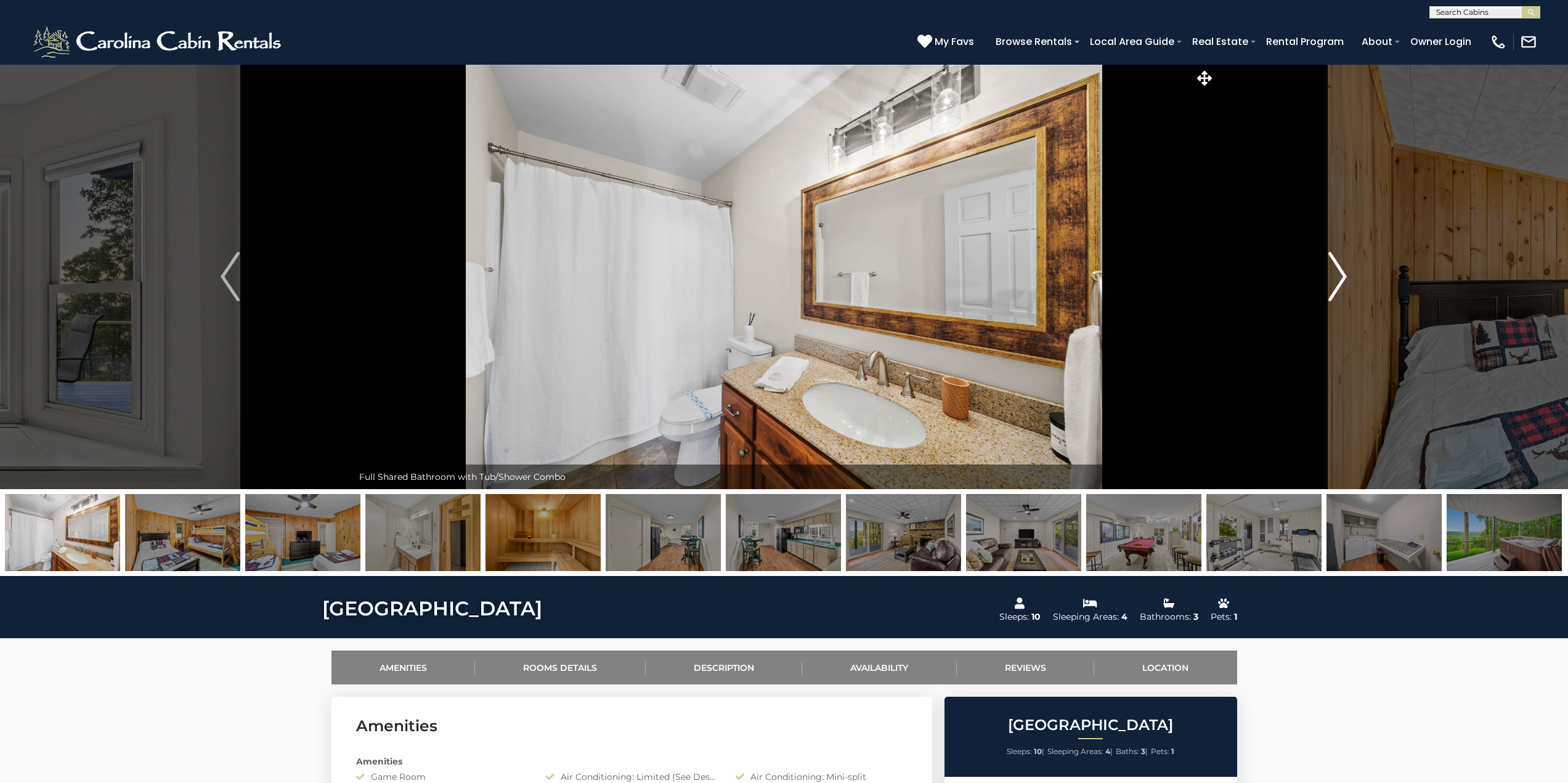
click at [1339, 277] on img "Next" at bounding box center [1337, 276] width 18 height 50
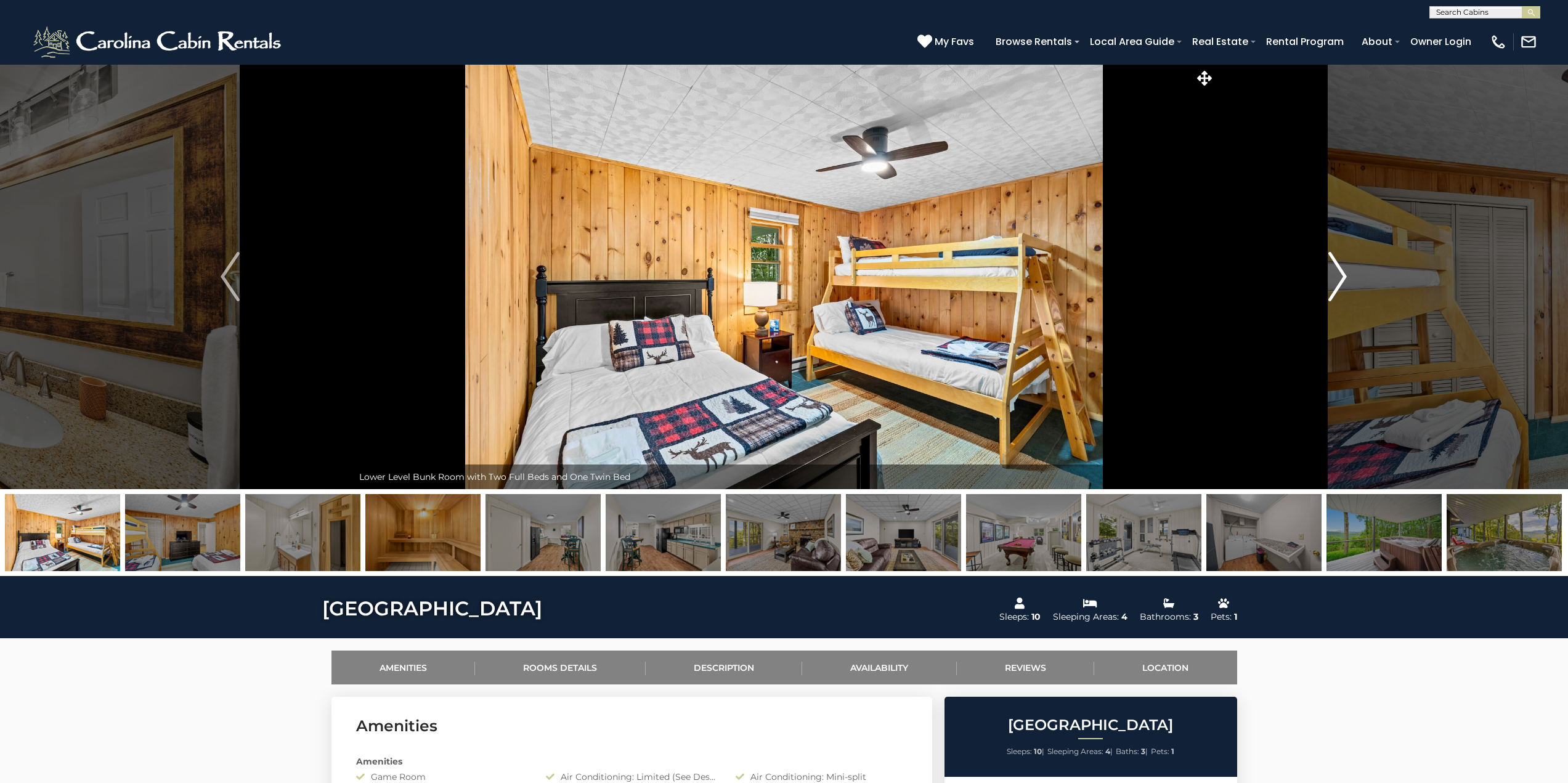
click at [1339, 277] on img "Next" at bounding box center [1337, 276] width 18 height 50
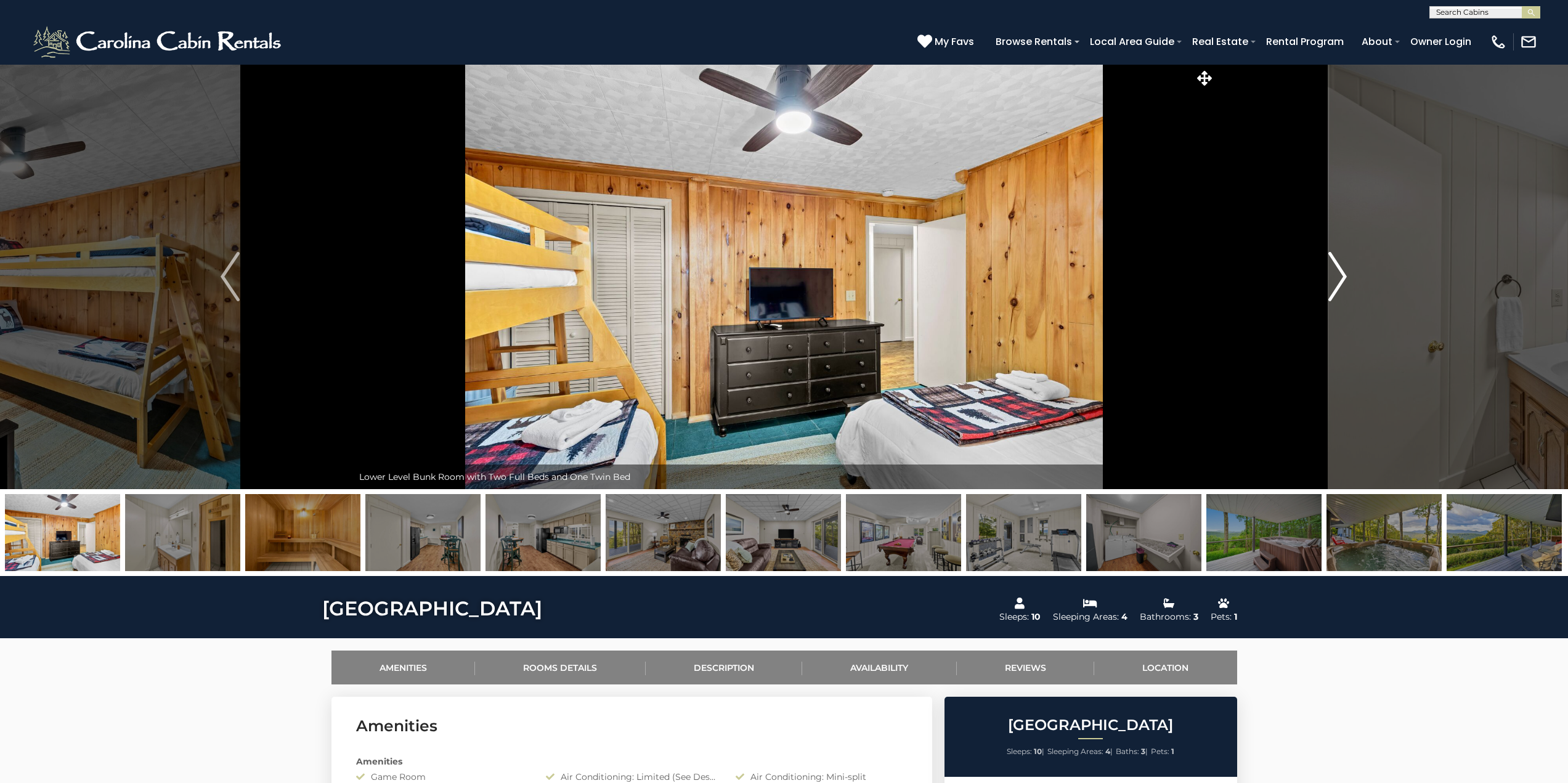
click at [1339, 277] on img "Next" at bounding box center [1337, 276] width 18 height 50
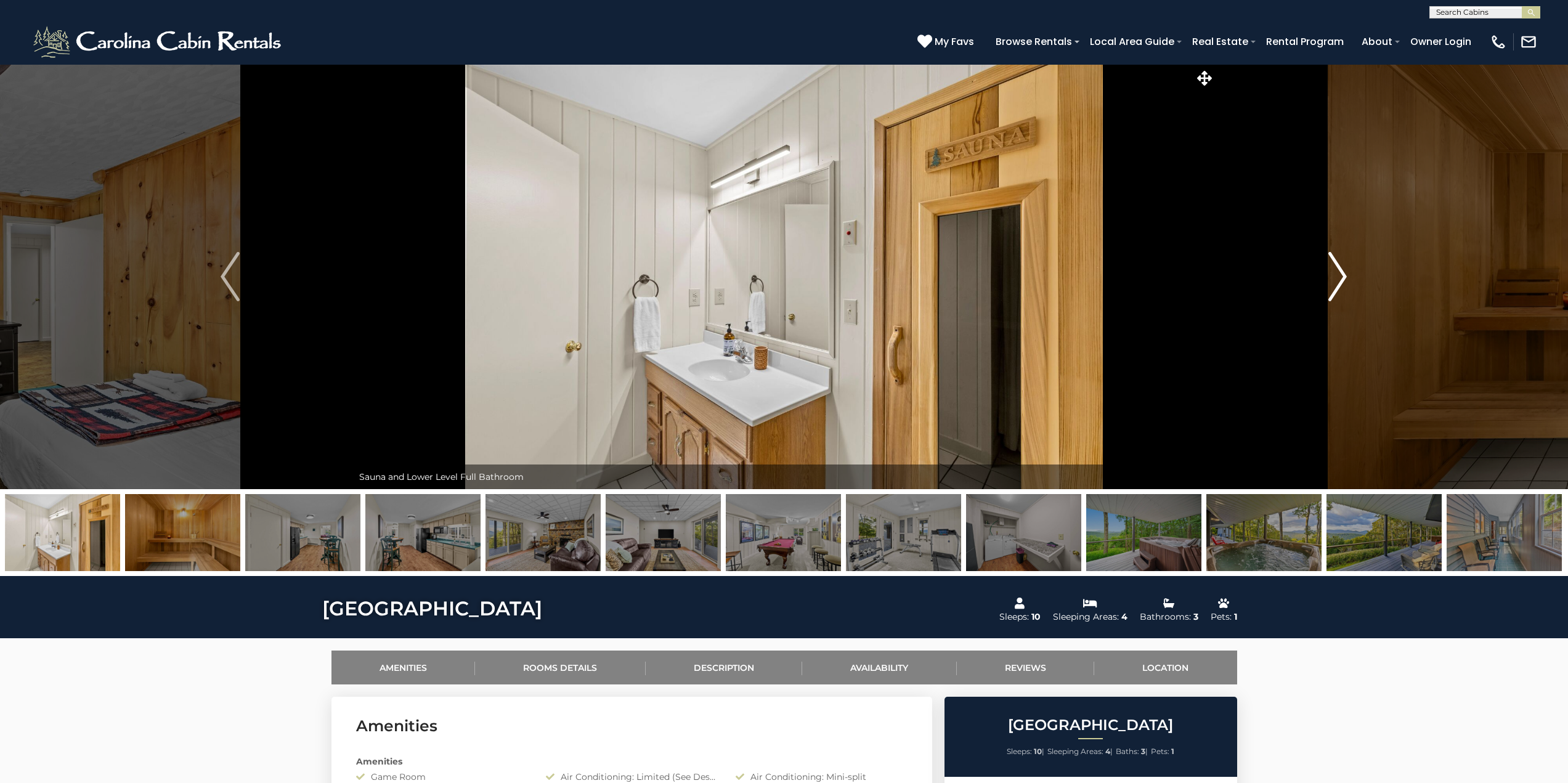
click at [1339, 277] on img "Next" at bounding box center [1337, 276] width 18 height 50
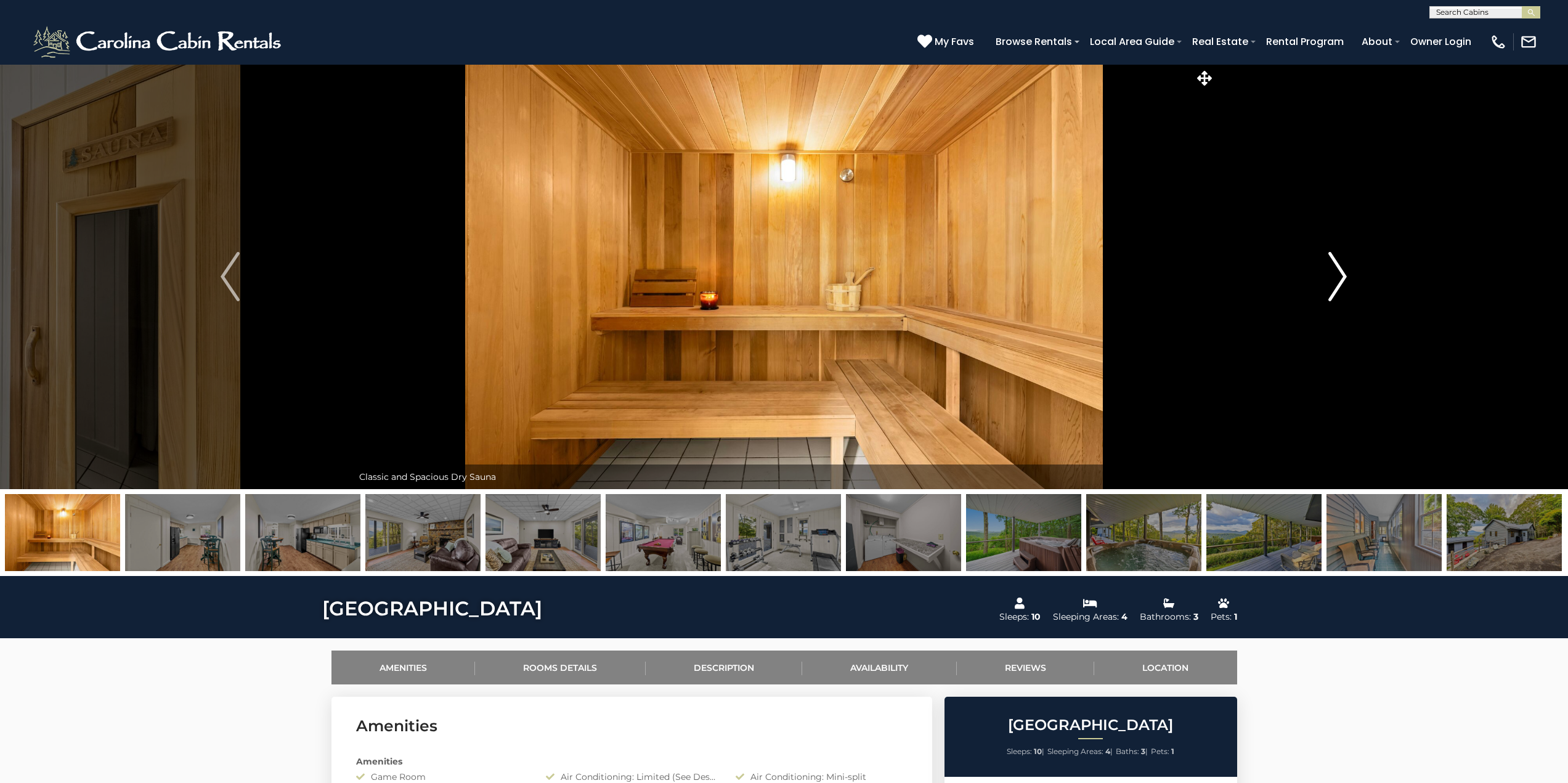
click at [1339, 277] on img "Next" at bounding box center [1337, 276] width 18 height 50
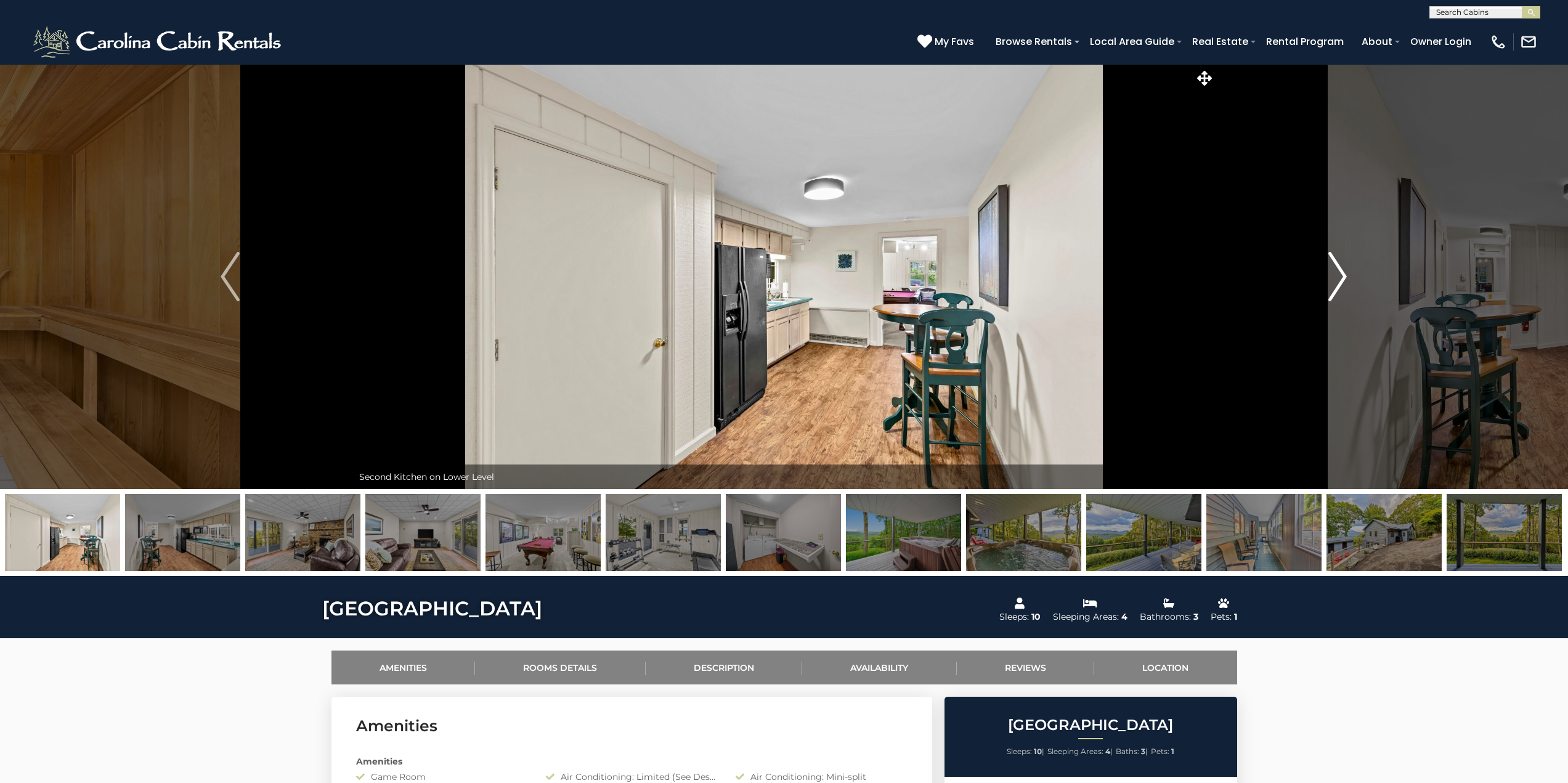
click at [1339, 277] on img "Next" at bounding box center [1337, 276] width 18 height 50
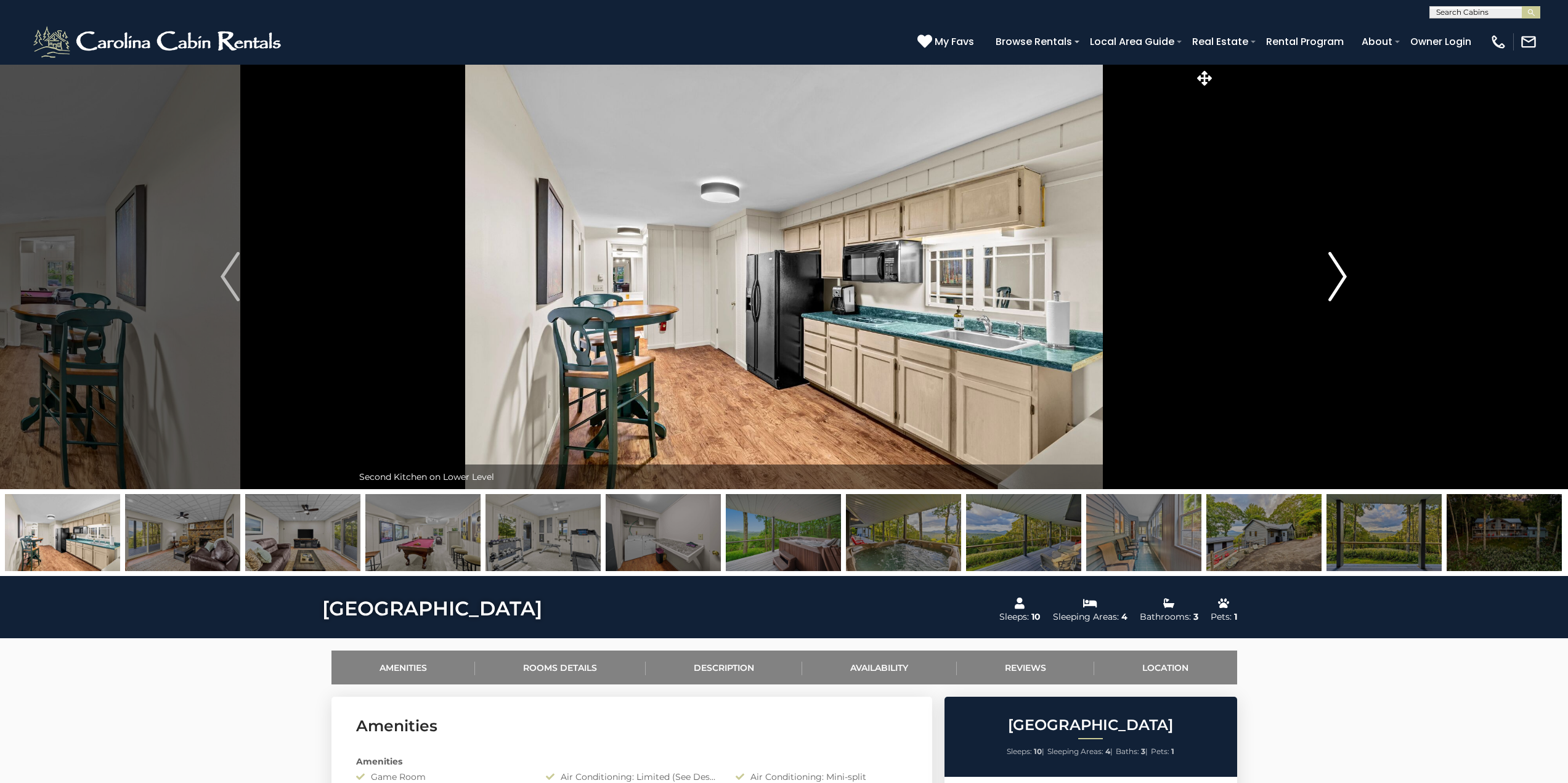
click at [1339, 277] on img "Next" at bounding box center [1337, 276] width 18 height 50
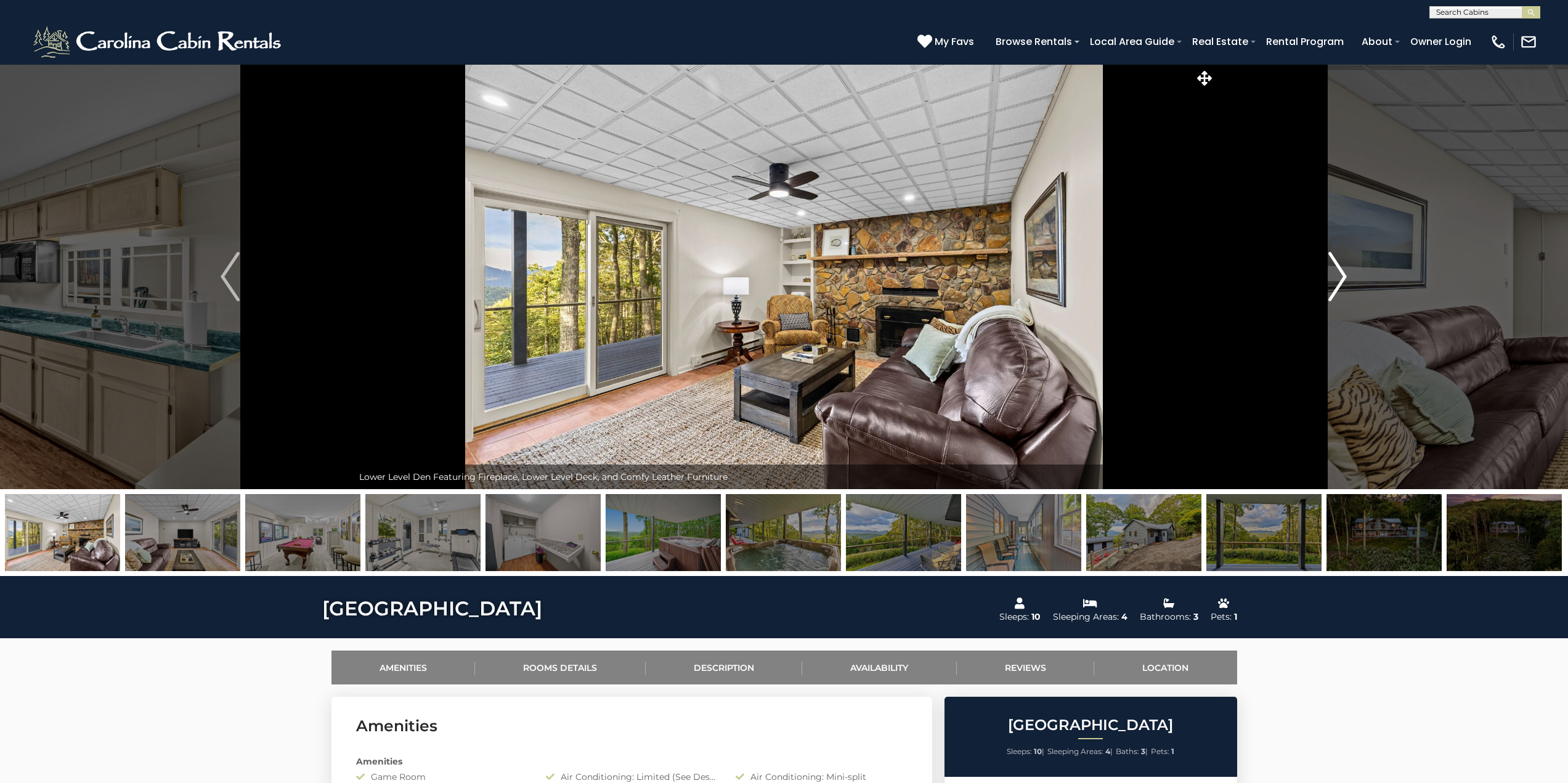
click at [1339, 277] on img "Next" at bounding box center [1337, 276] width 18 height 50
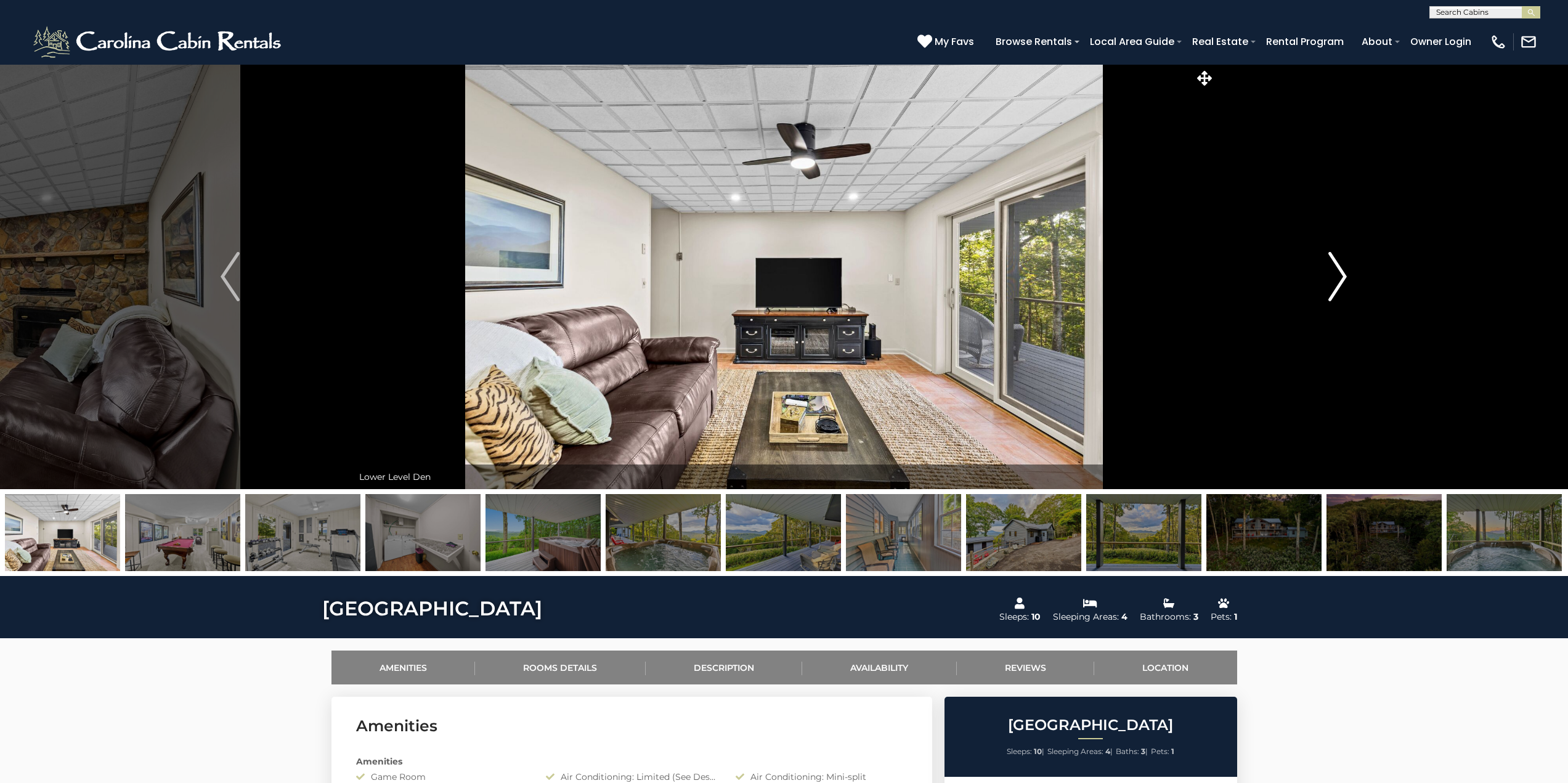
click at [1339, 277] on img "Next" at bounding box center [1337, 276] width 18 height 50
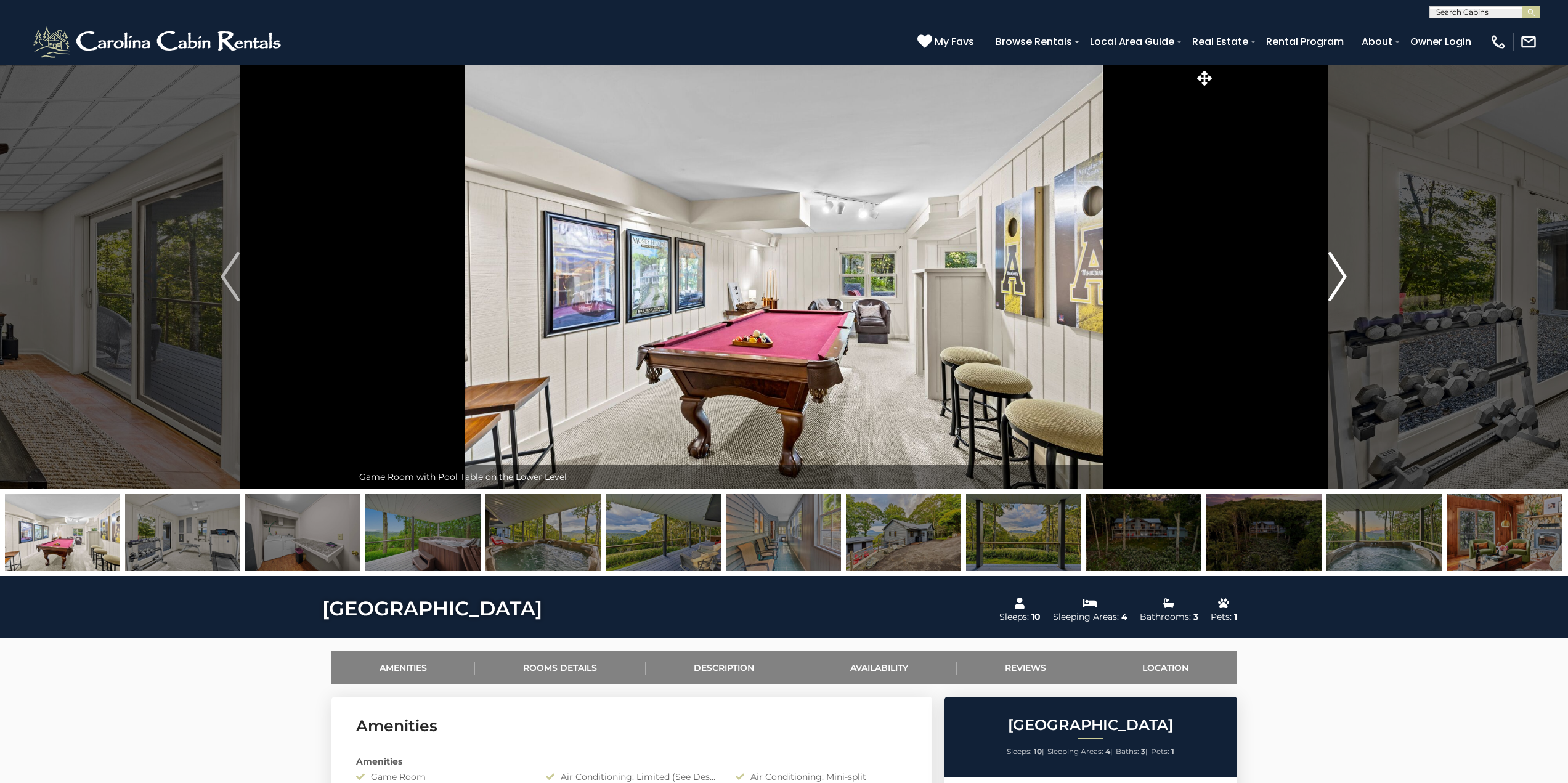
click at [1339, 277] on img "Next" at bounding box center [1337, 276] width 18 height 50
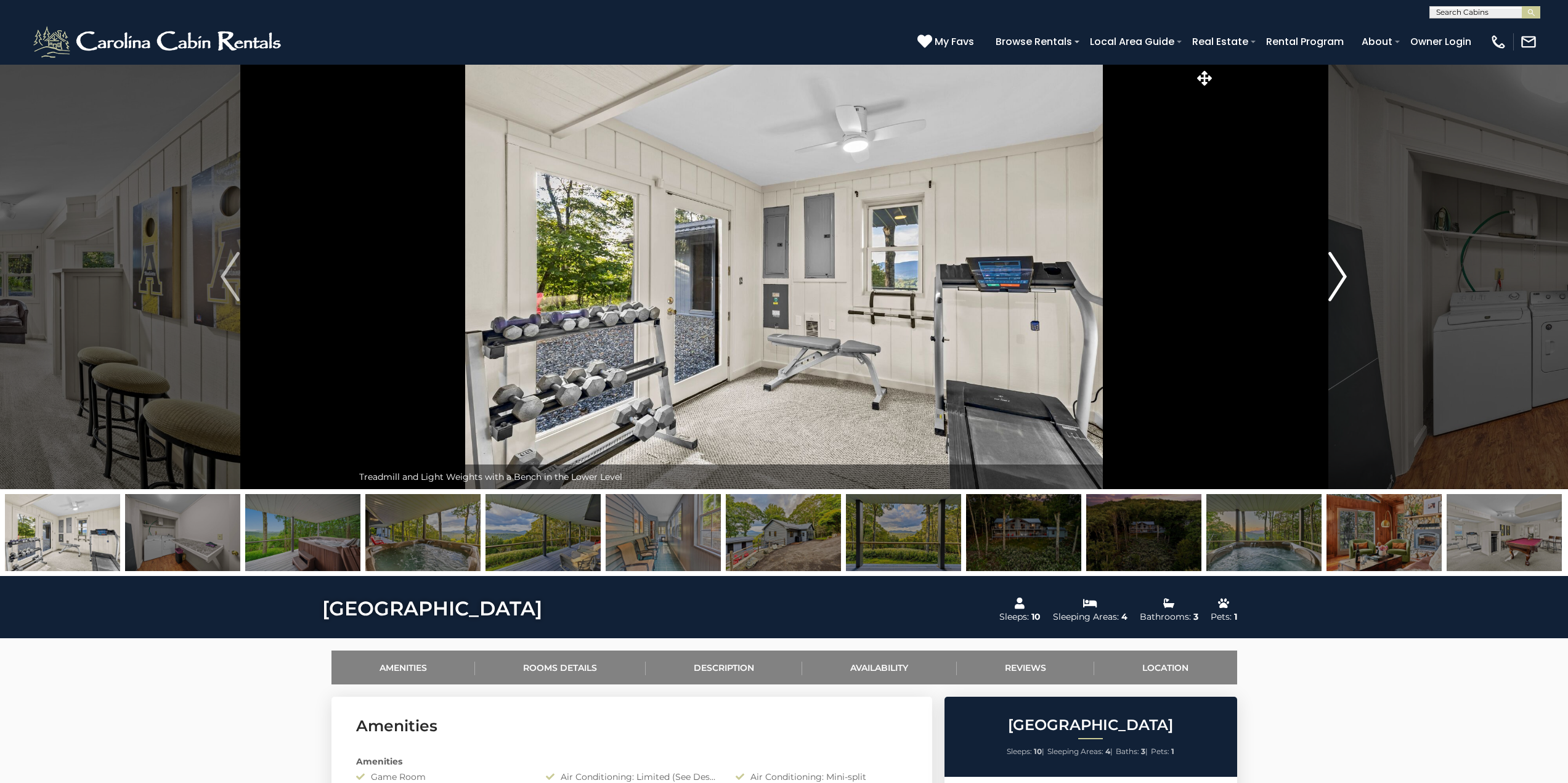
click at [1339, 277] on img "Next" at bounding box center [1337, 276] width 18 height 50
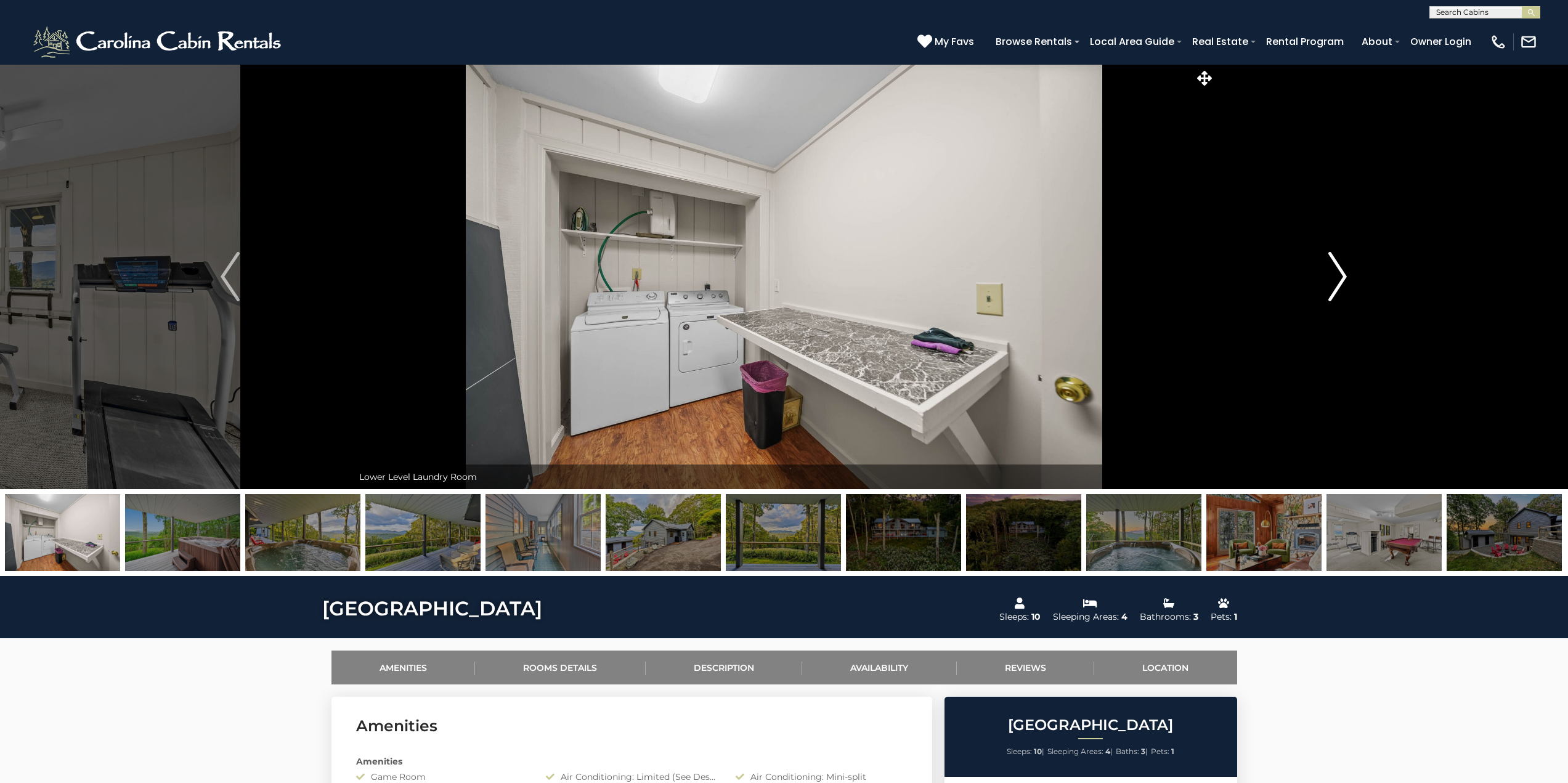
click at [1339, 277] on img "Next" at bounding box center [1337, 276] width 18 height 50
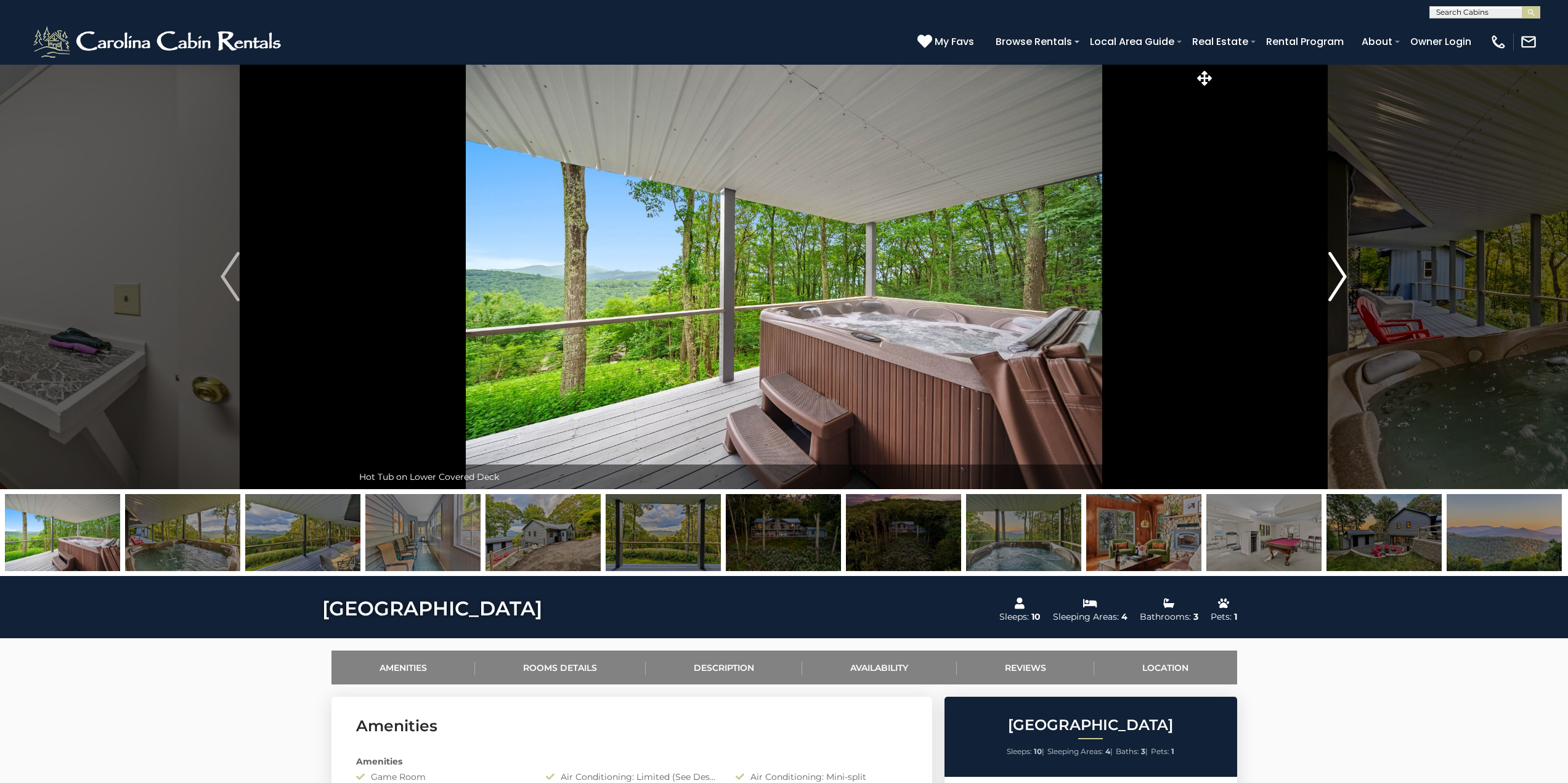
click at [1339, 277] on img "Next" at bounding box center [1337, 276] width 18 height 50
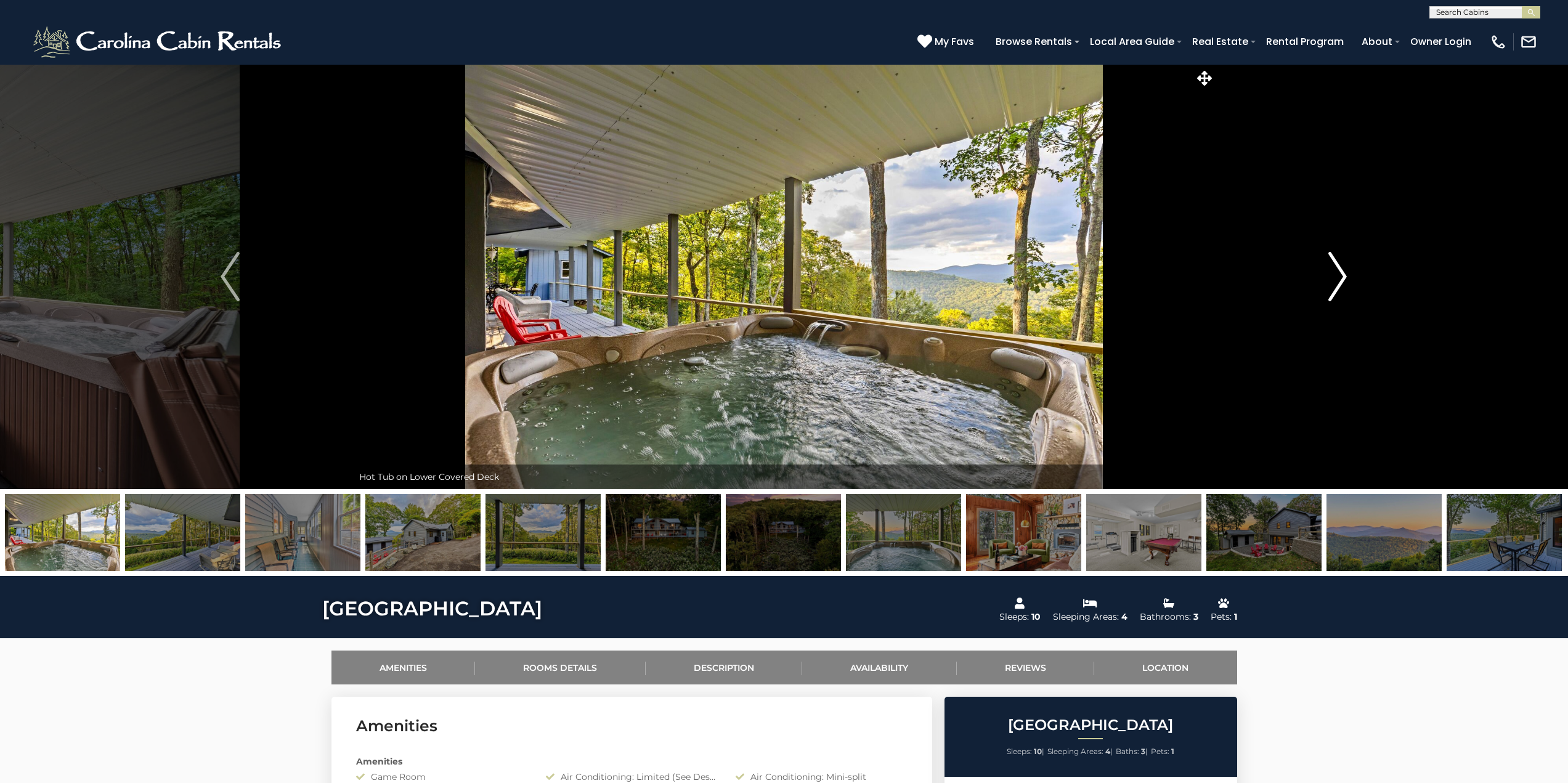
click at [1339, 277] on img "Next" at bounding box center [1337, 276] width 18 height 50
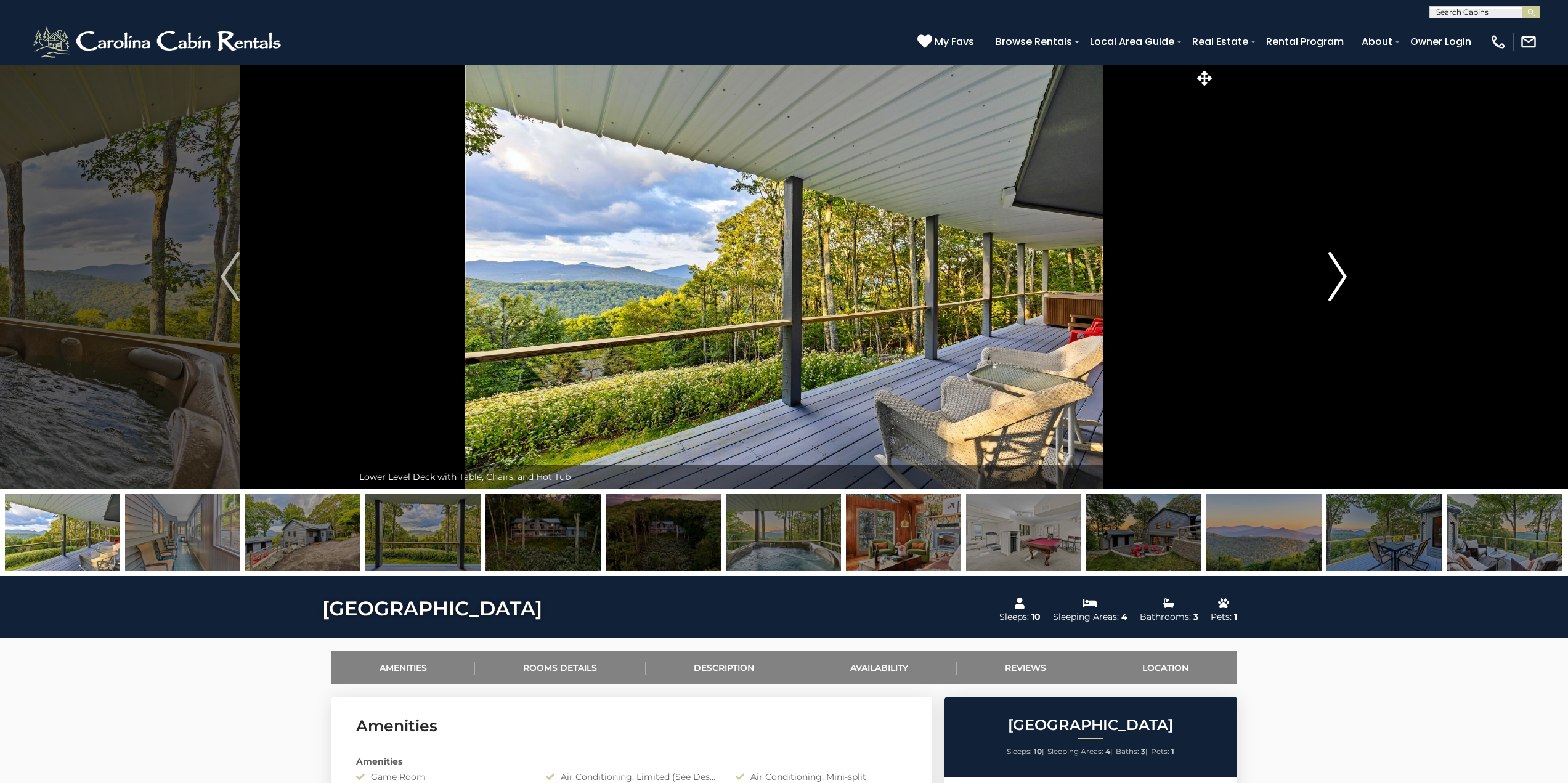
click at [1339, 277] on img "Next" at bounding box center [1337, 276] width 18 height 50
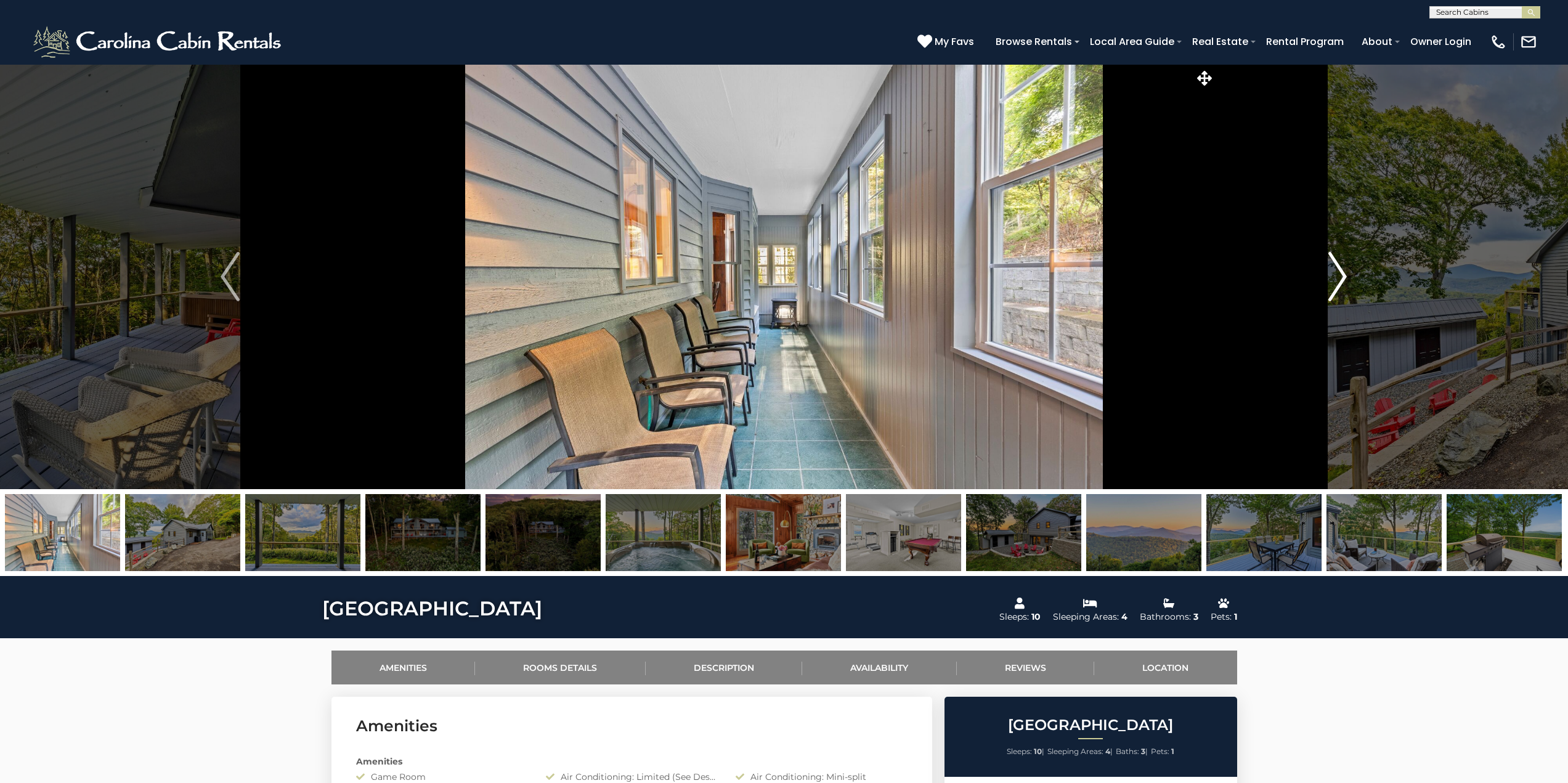
click at [1339, 277] on img "Next" at bounding box center [1337, 276] width 18 height 50
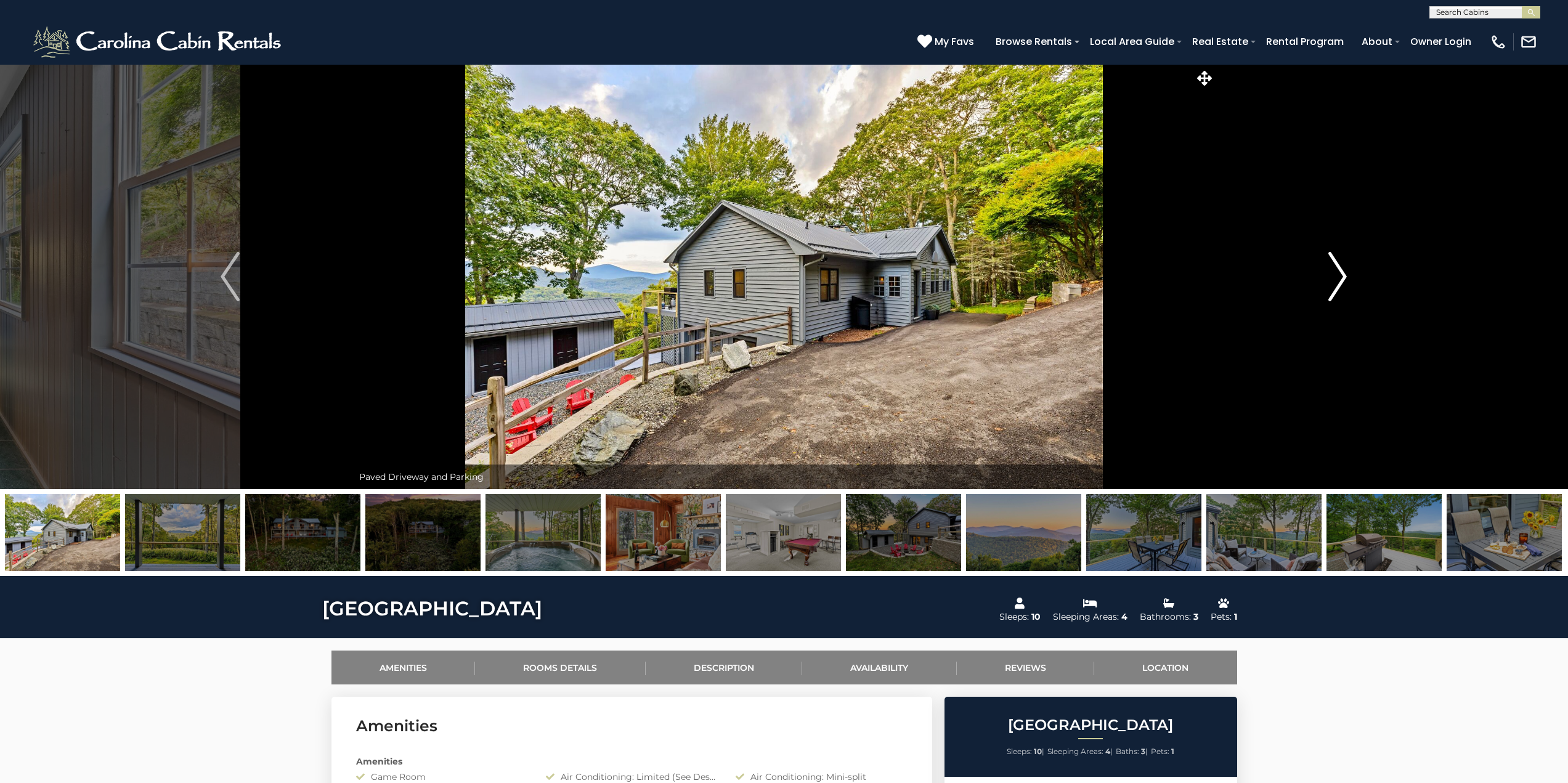
click at [1339, 277] on img "Next" at bounding box center [1337, 276] width 18 height 50
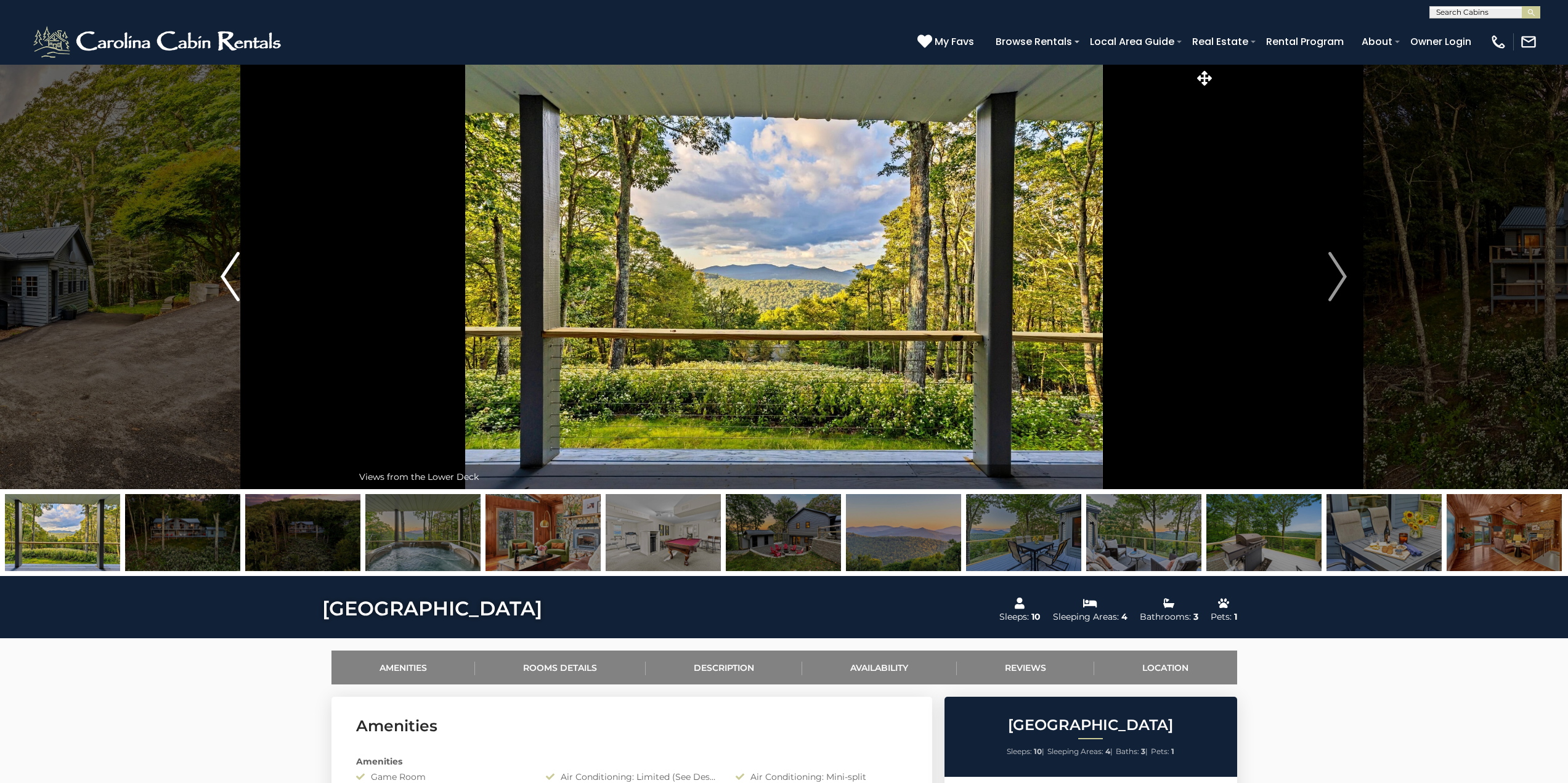
click at [238, 282] on img "Previous" at bounding box center [229, 276] width 18 height 50
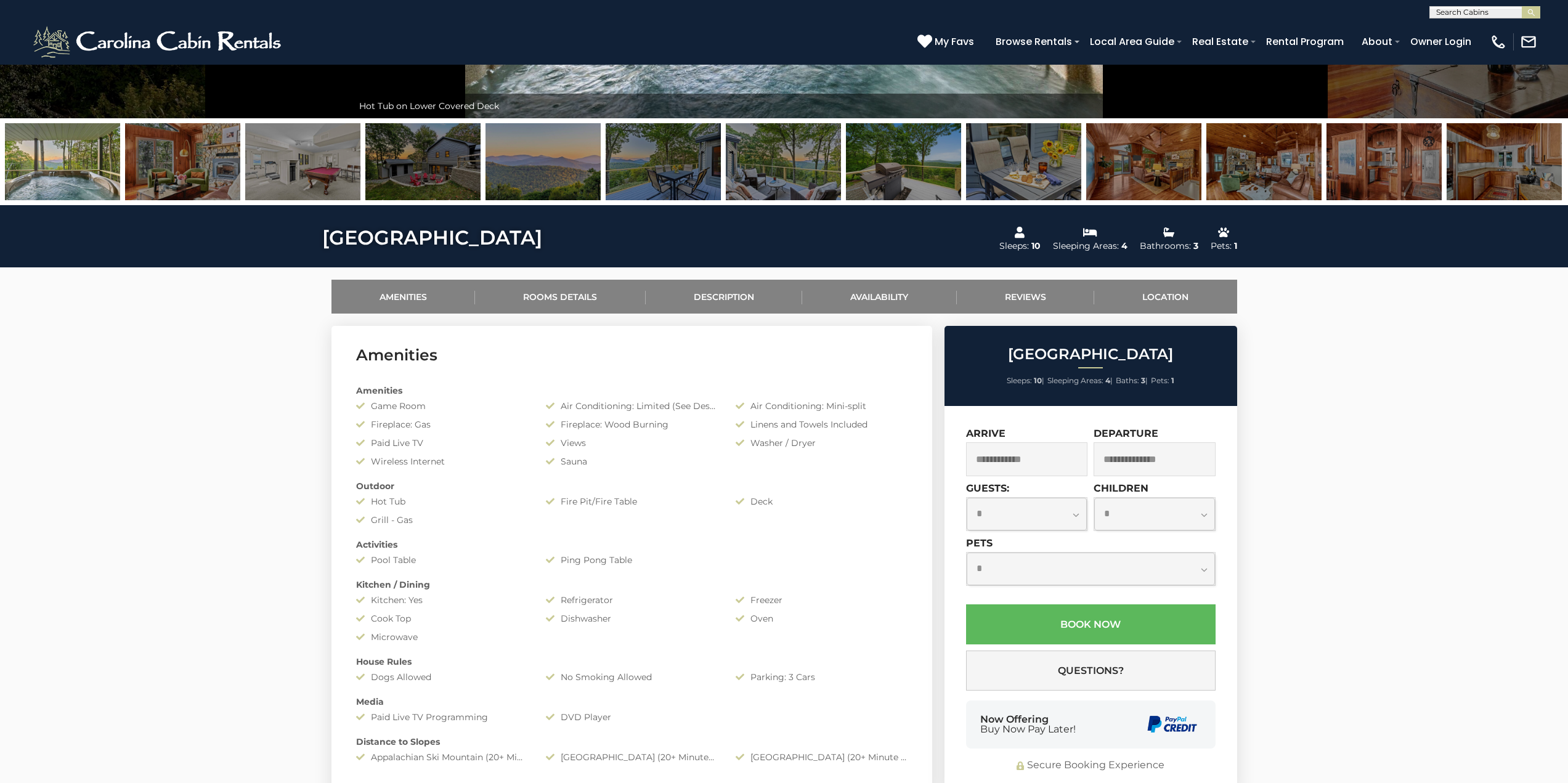
scroll to position [493, 0]
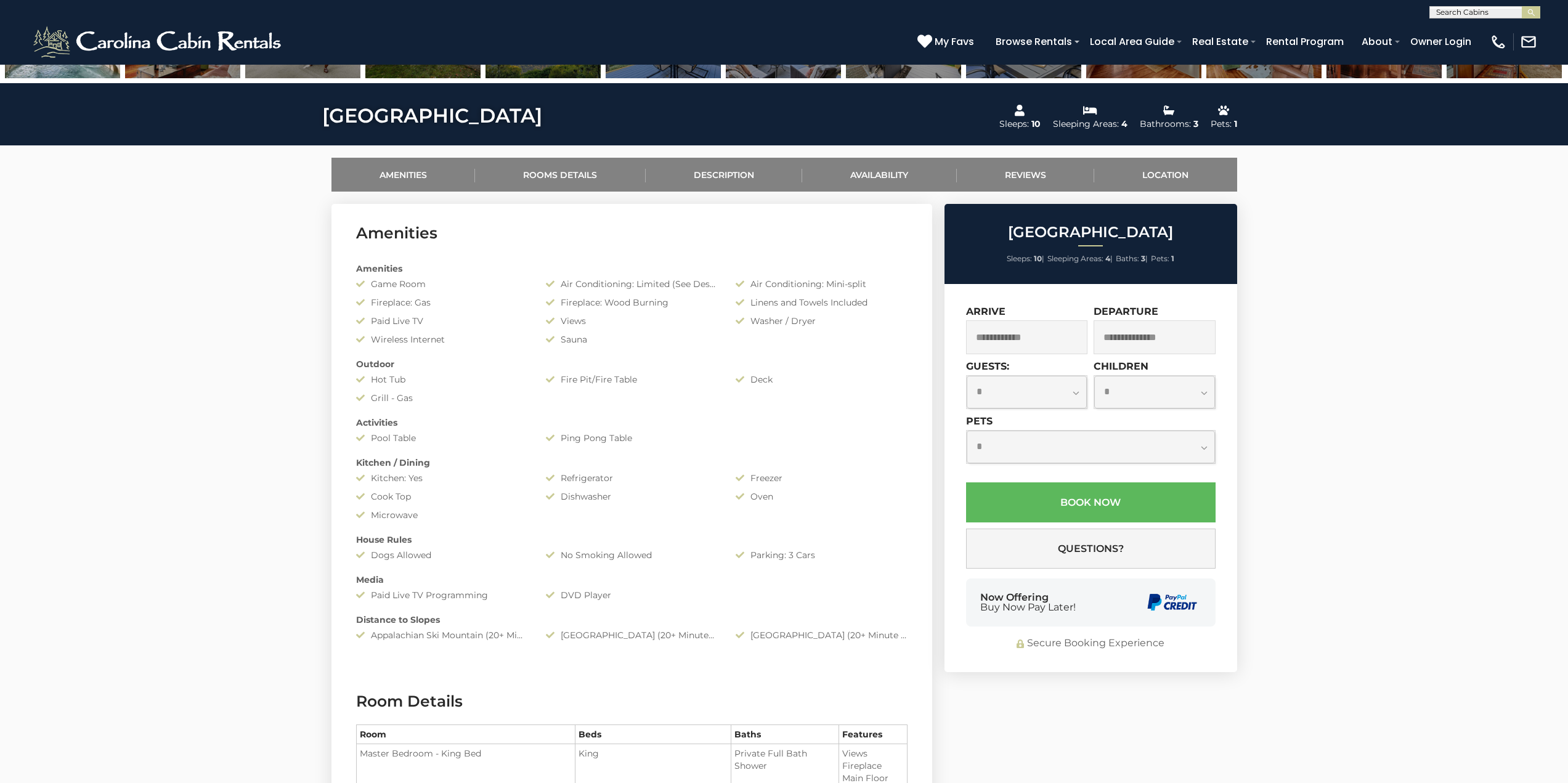
click at [1039, 339] on input "text" at bounding box center [1026, 338] width 122 height 34
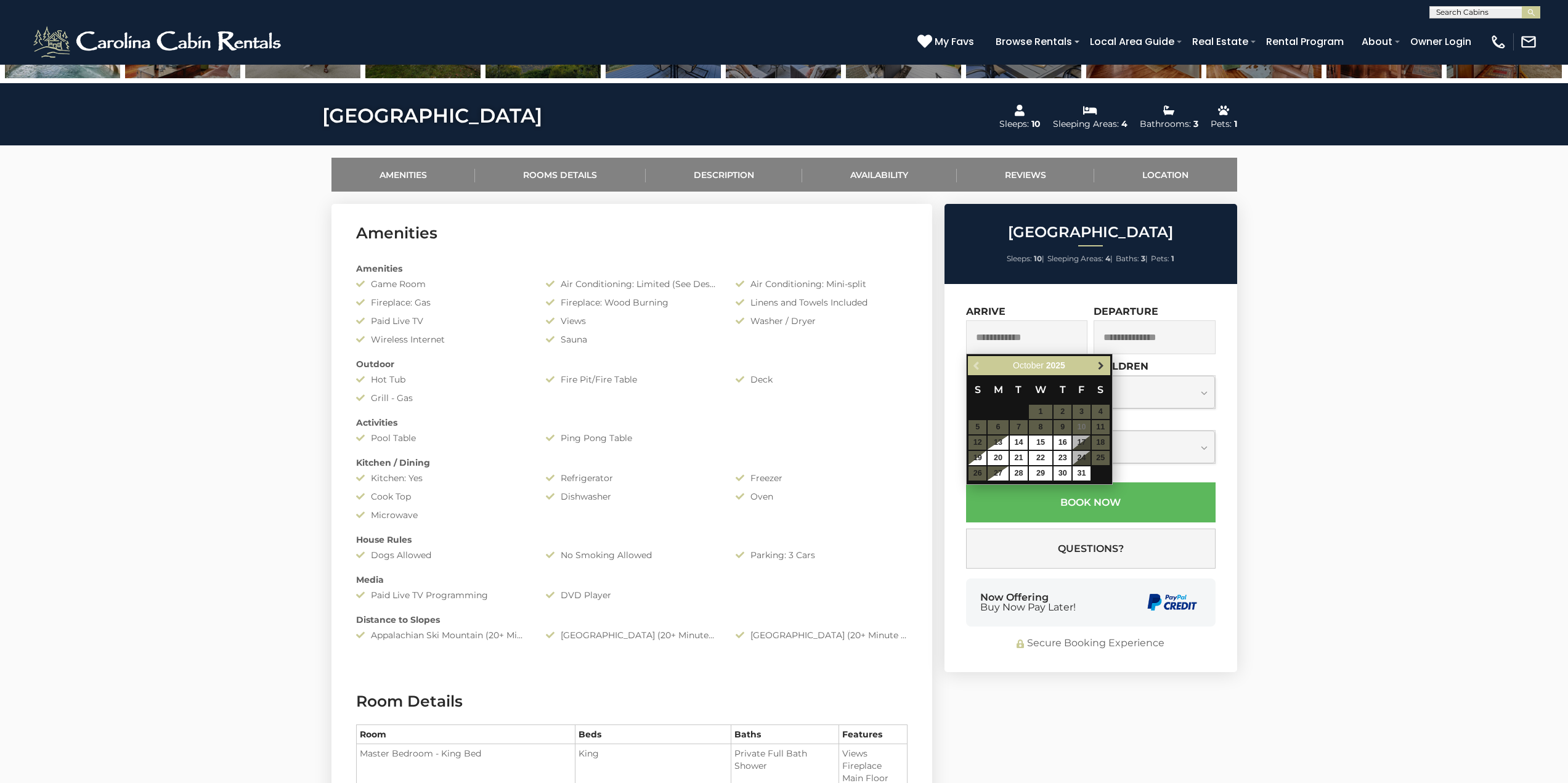
click at [1099, 366] on span "Next" at bounding box center [1100, 366] width 10 height 10
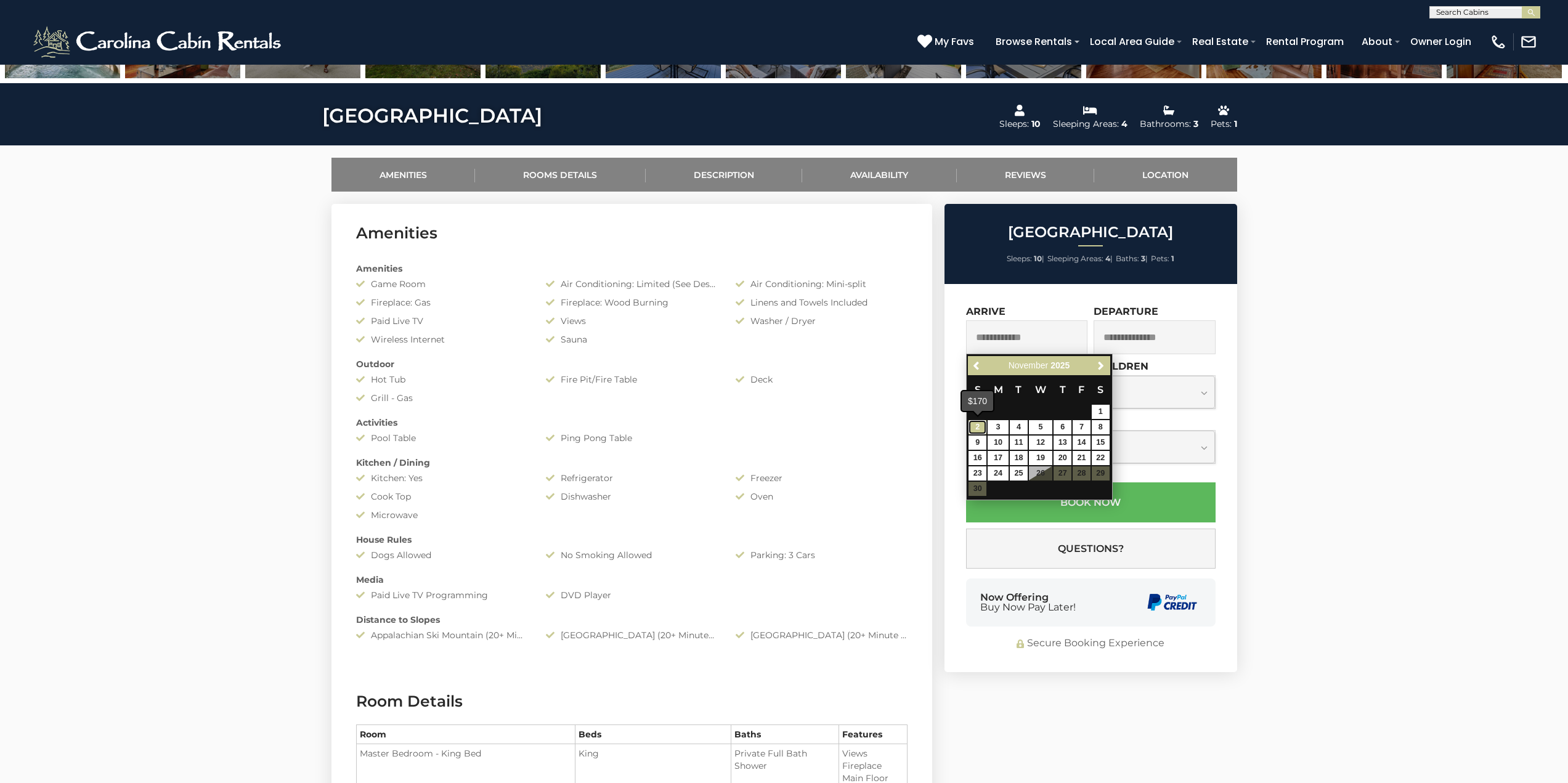
click at [980, 429] on link "2" at bounding box center [977, 427] width 18 height 14
type input "**********"
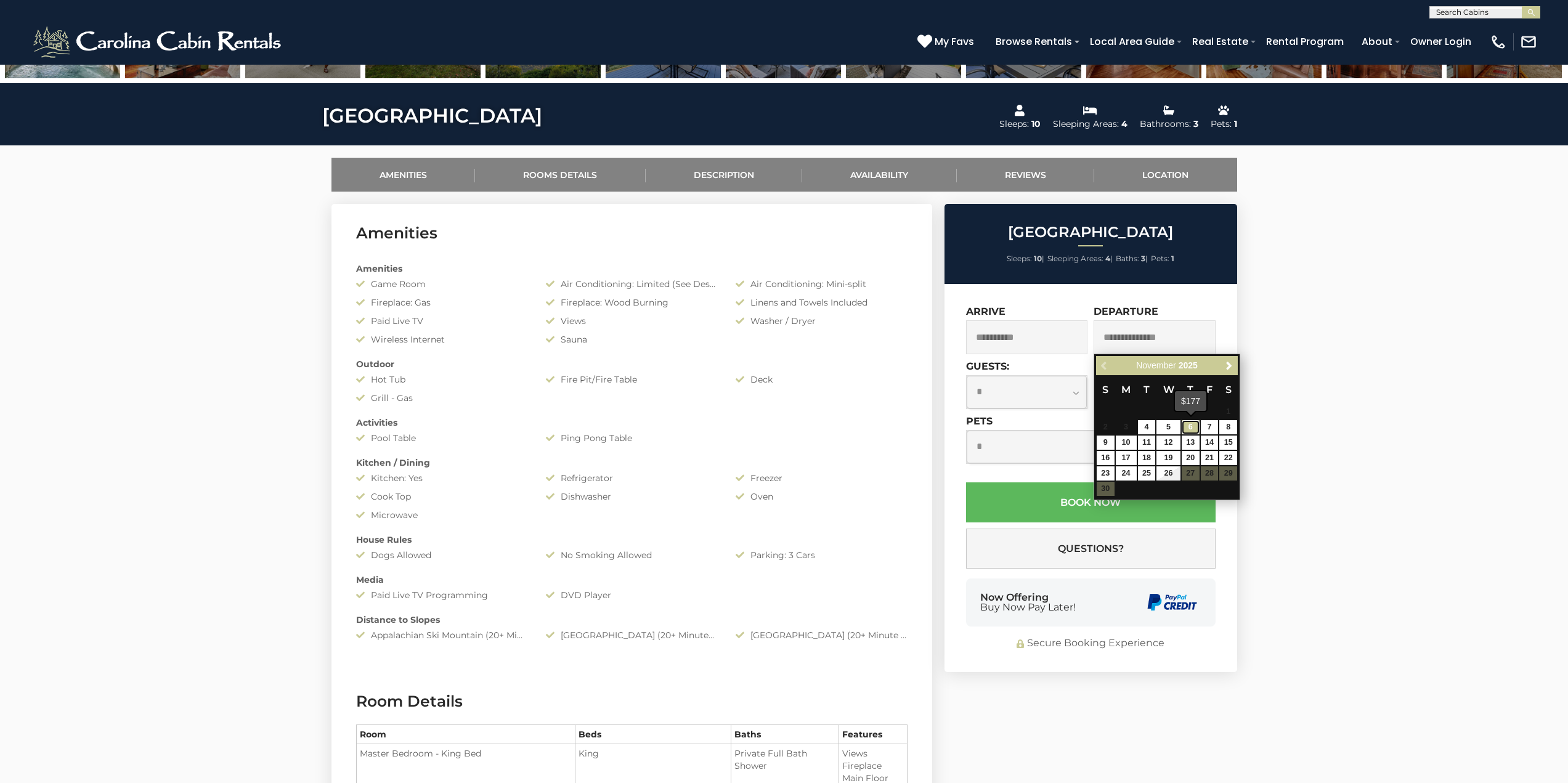
click at [1188, 429] on link "6" at bounding box center [1190, 427] width 18 height 14
type input "**********"
